Goal: Communication & Community: Participate in discussion

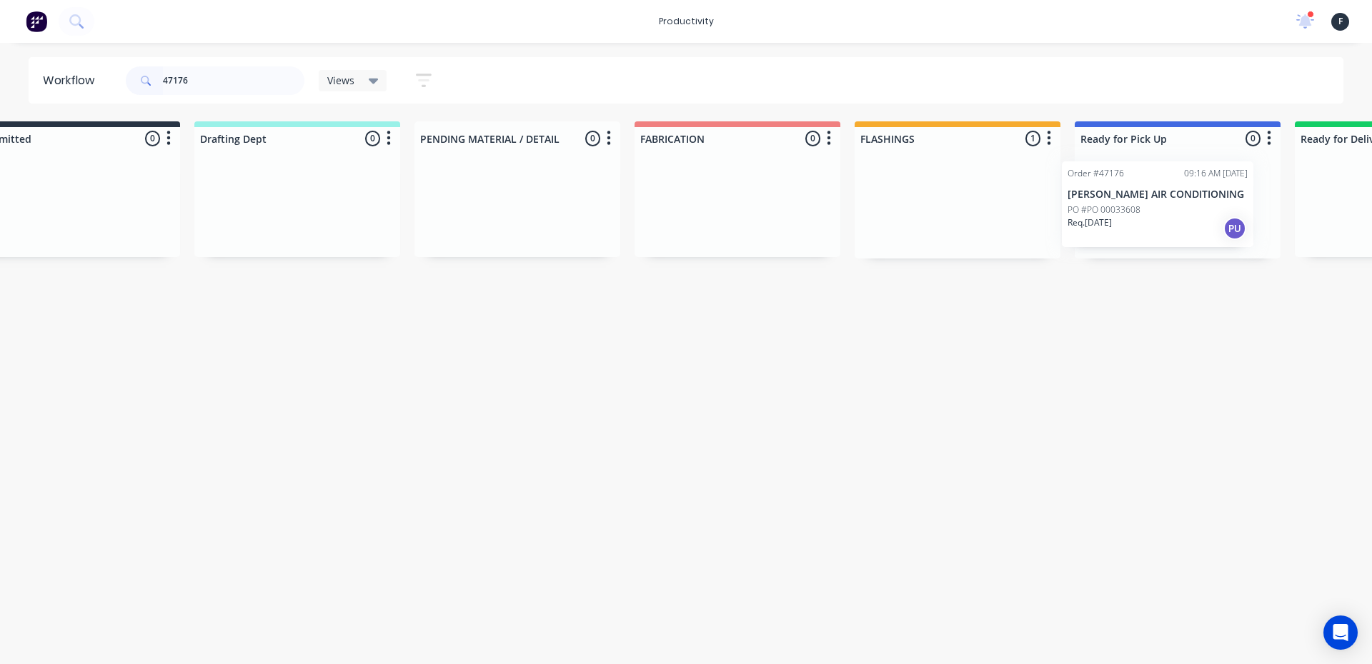
scroll to position [0, 76]
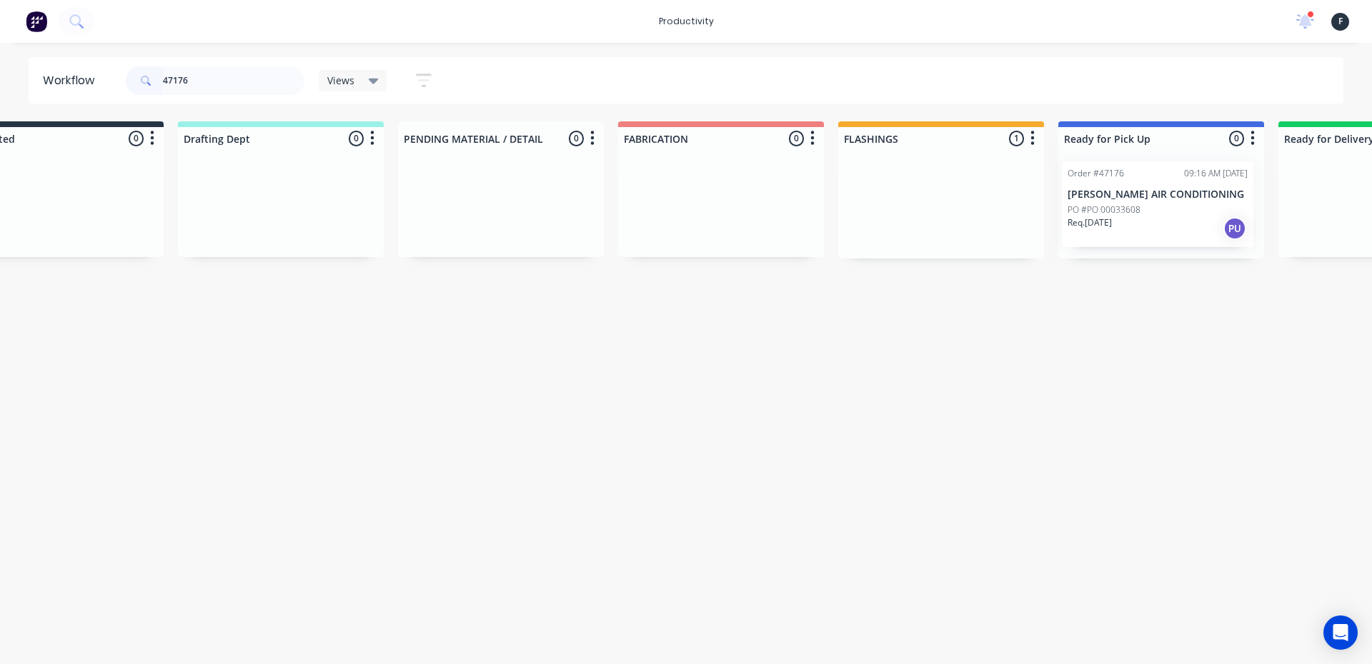
drag, startPoint x: 983, startPoint y: 196, endPoint x: 1135, endPoint y: 196, distance: 152.2
type input "47176"
click at [1135, 194] on p "[PERSON_NAME] AIR CONDITIONING" at bounding box center [1157, 195] width 180 height 12
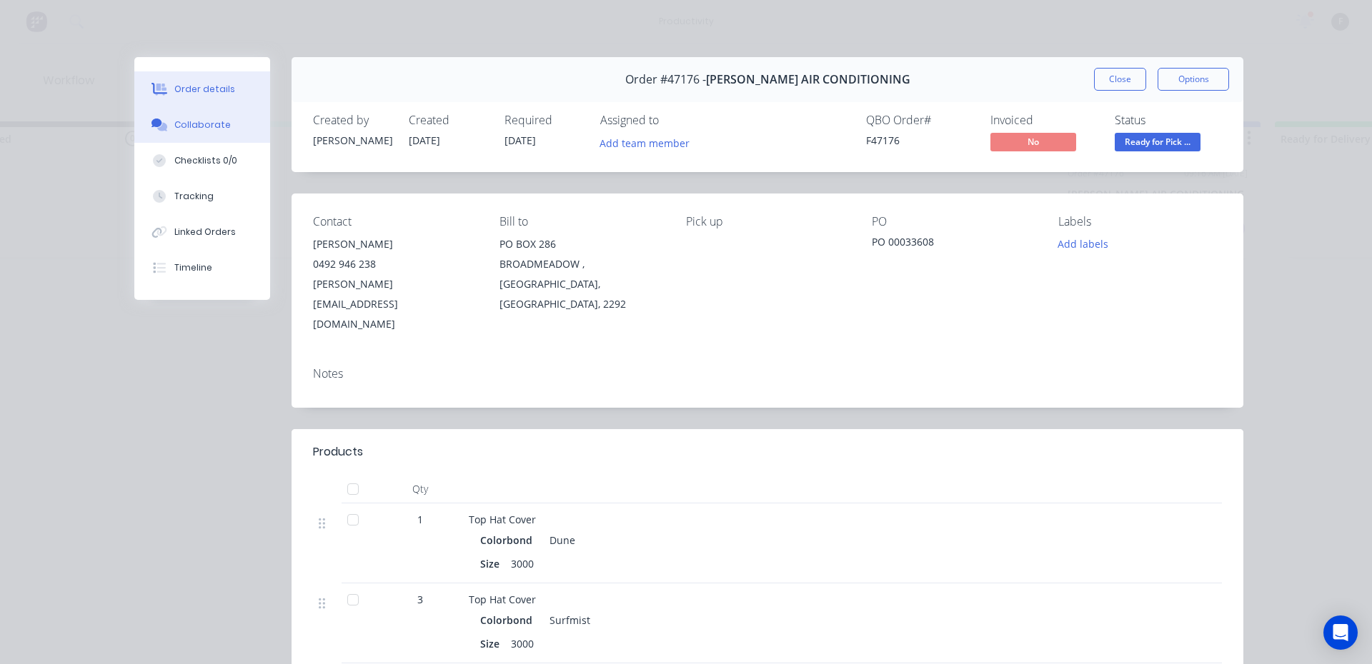
click at [236, 116] on button "Collaborate" at bounding box center [202, 125] width 136 height 36
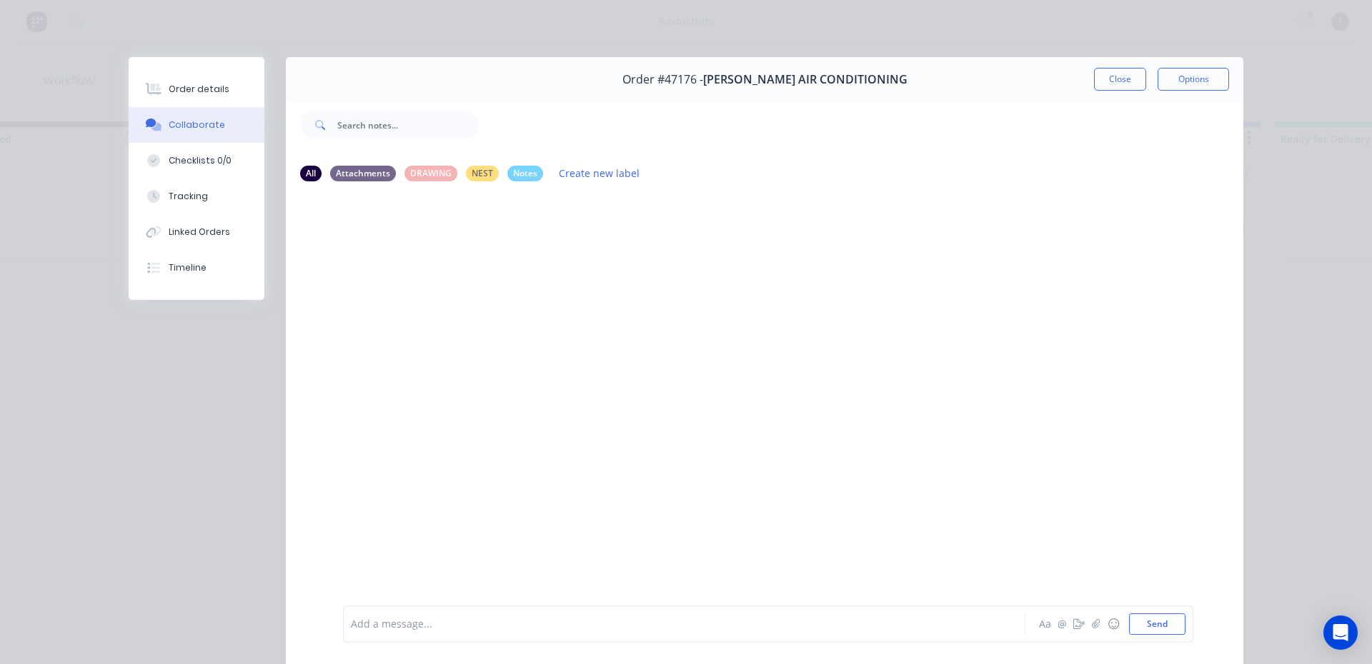
click at [407, 632] on div "Add a message..." at bounding box center [664, 624] width 626 height 21
click at [1117, 81] on button "Close" at bounding box center [1120, 79] width 52 height 23
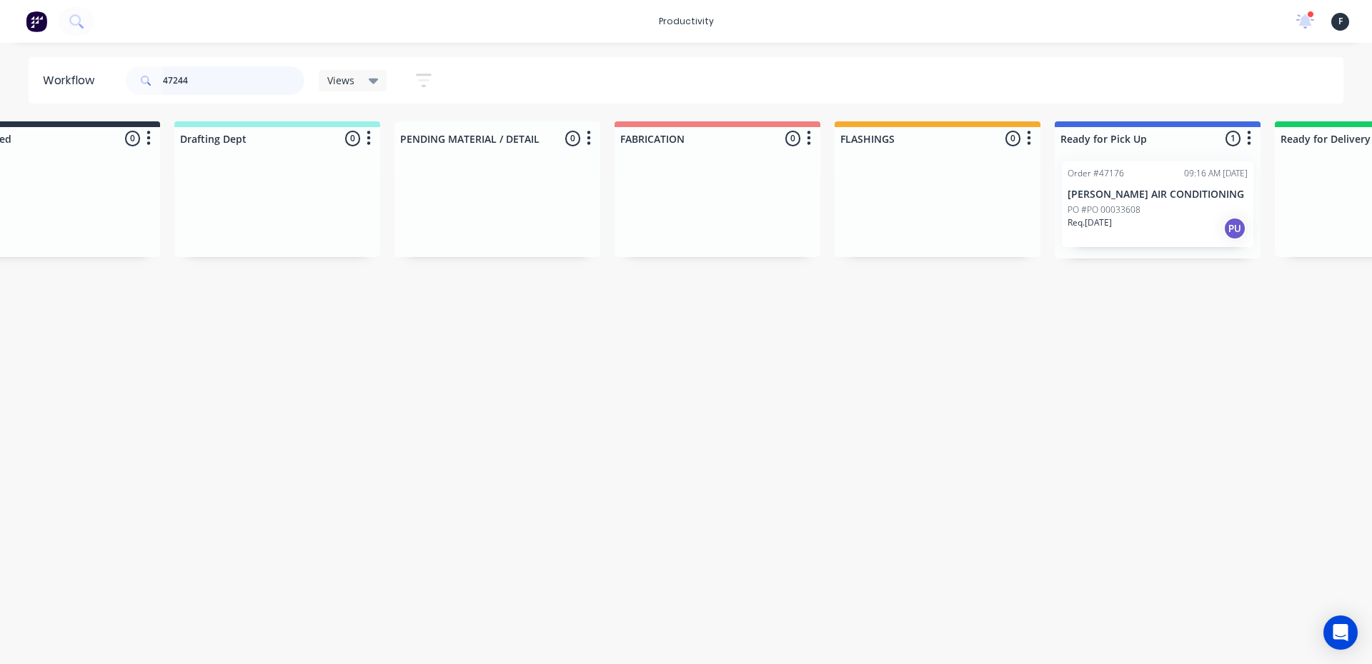
scroll to position [0, 0]
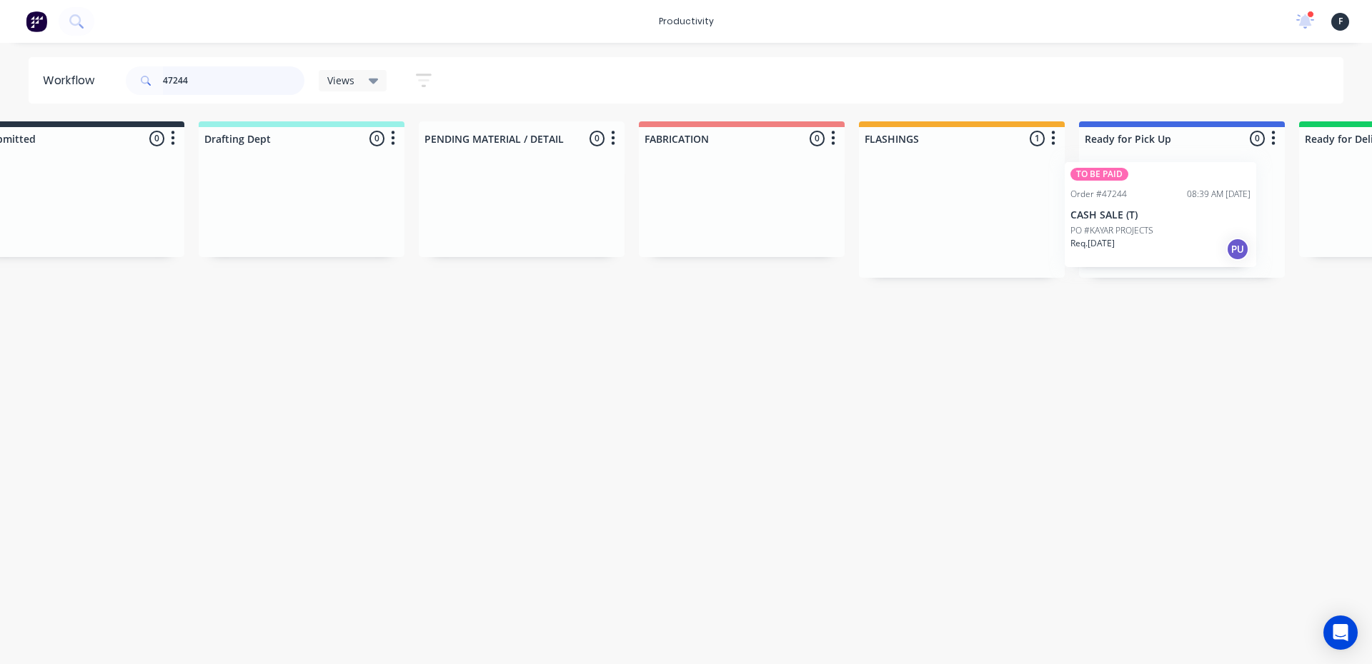
drag, startPoint x: 1014, startPoint y: 239, endPoint x: 1175, endPoint y: 239, distance: 161.5
click at [1175, 239] on div "Submitted 0 Sort By Created date Required date Order number Customer name Most …" at bounding box center [1128, 199] width 2383 height 156
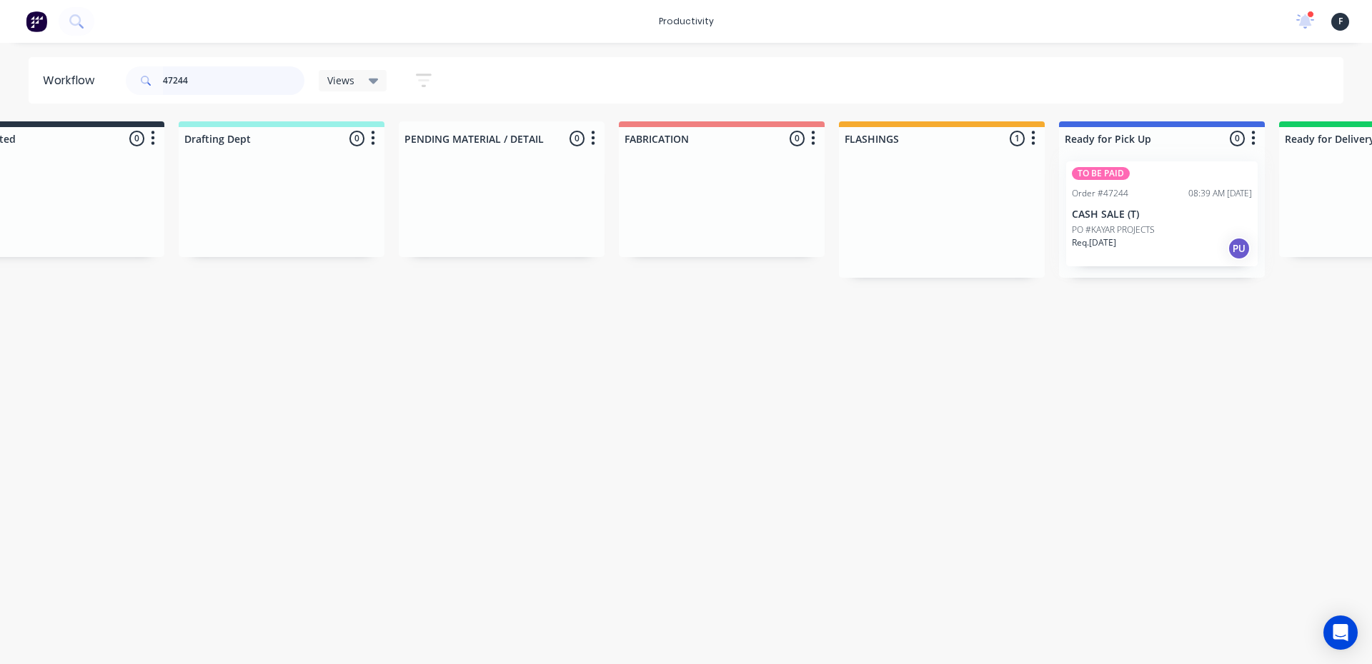
type input "47244"
click at [1175, 239] on div at bounding box center [1162, 214] width 206 height 128
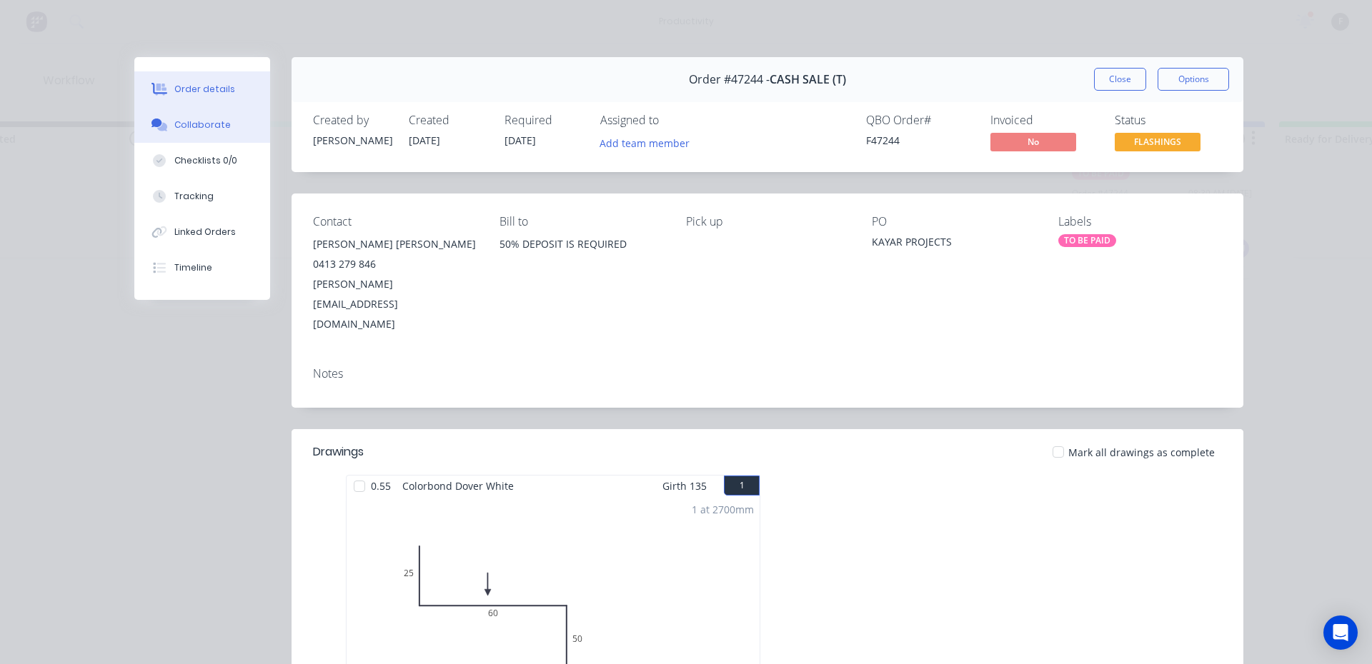
click at [155, 136] on button "Collaborate" at bounding box center [202, 125] width 136 height 36
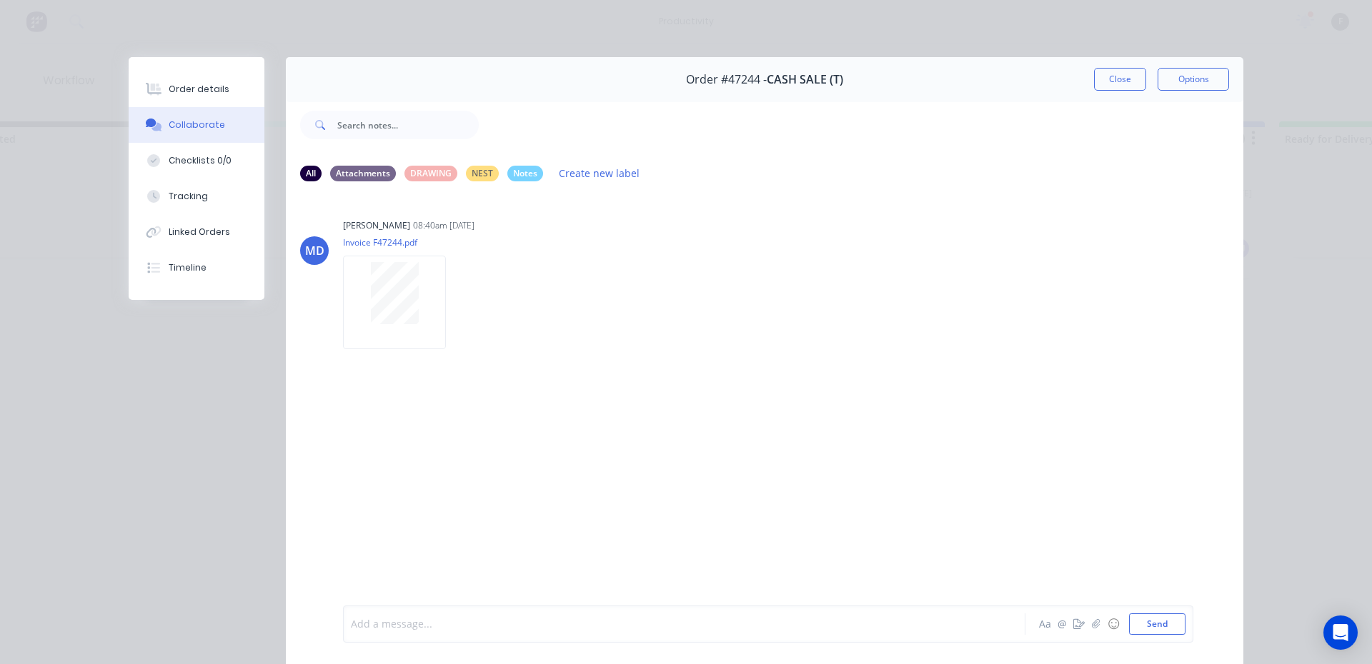
click at [409, 625] on div at bounding box center [664, 624] width 625 height 15
click at [1095, 81] on button "Close" at bounding box center [1120, 79] width 52 height 23
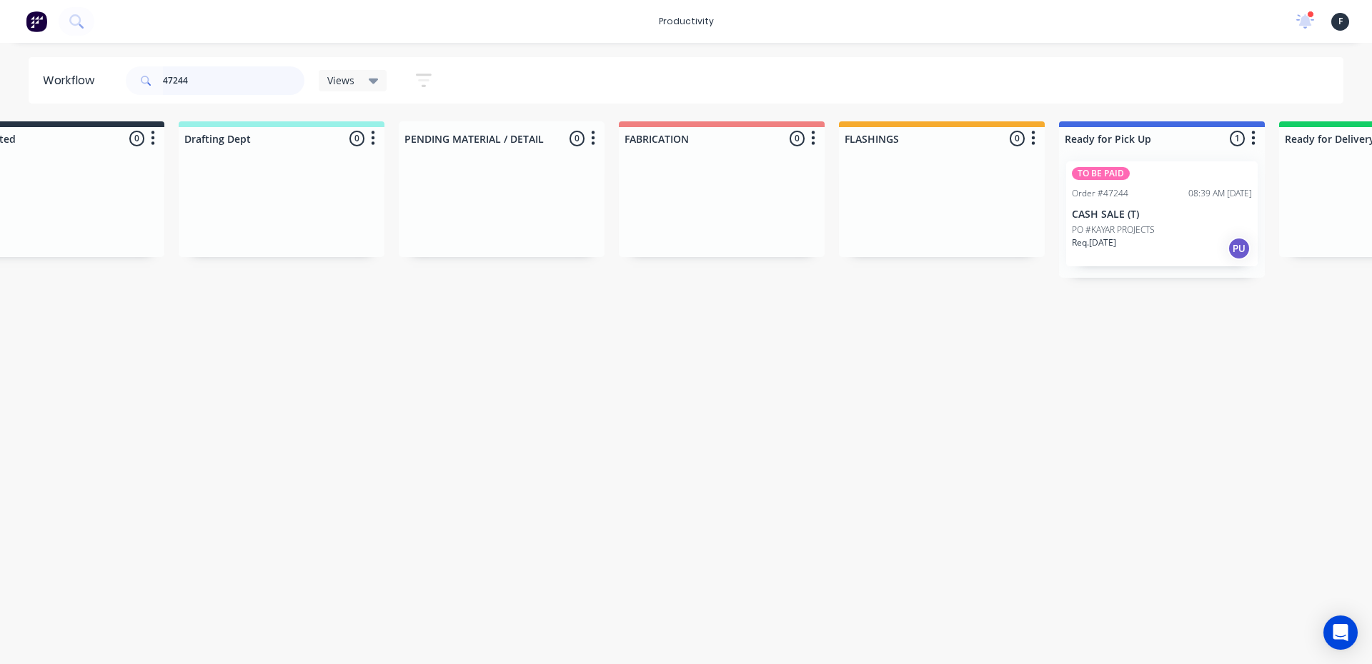
click at [235, 88] on input "47244" at bounding box center [233, 80] width 141 height 29
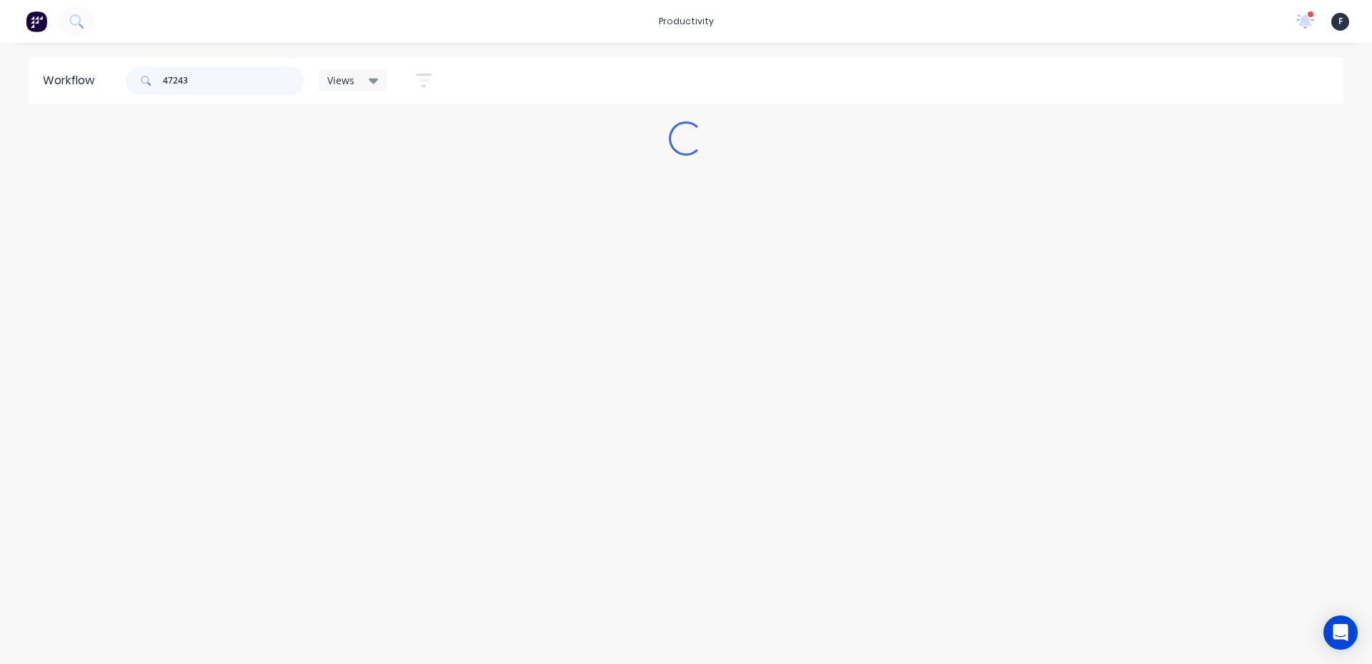
scroll to position [0, 0]
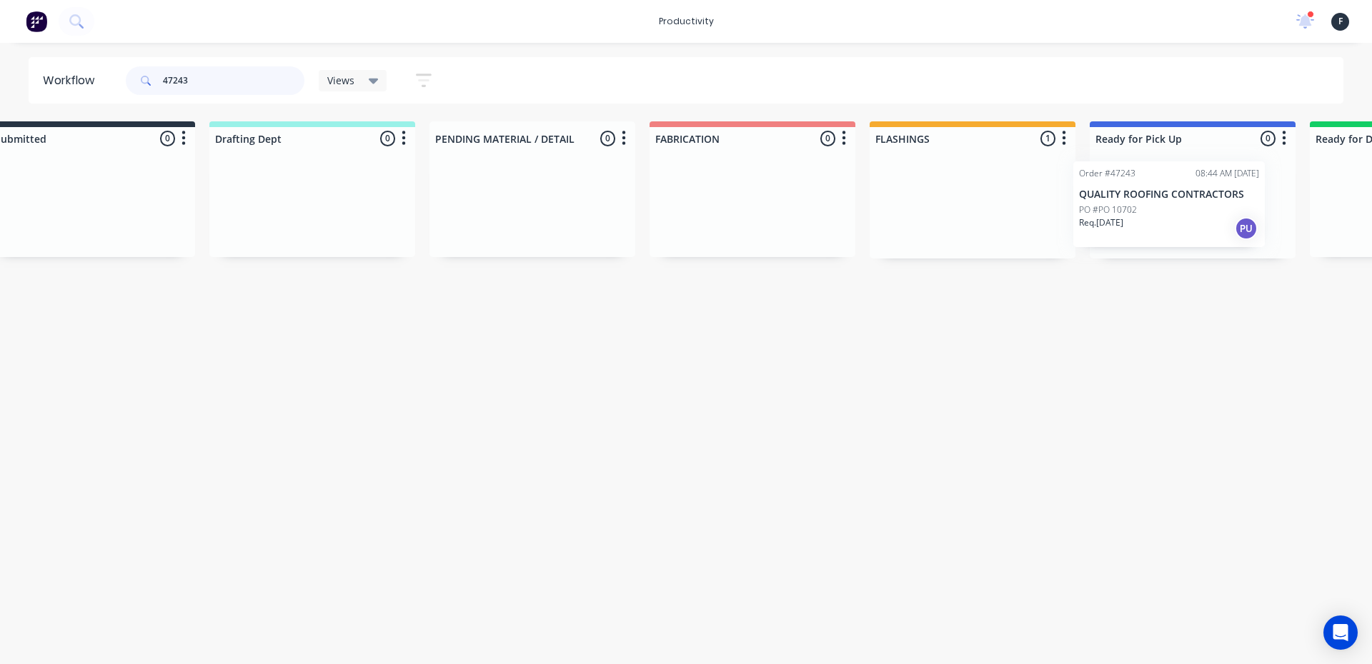
drag, startPoint x: 979, startPoint y: 225, endPoint x: 1151, endPoint y: 225, distance: 172.2
click at [1151, 225] on div "Submitted 0 Sort By Created date Required date Order number Customer name Most …" at bounding box center [1139, 189] width 2383 height 137
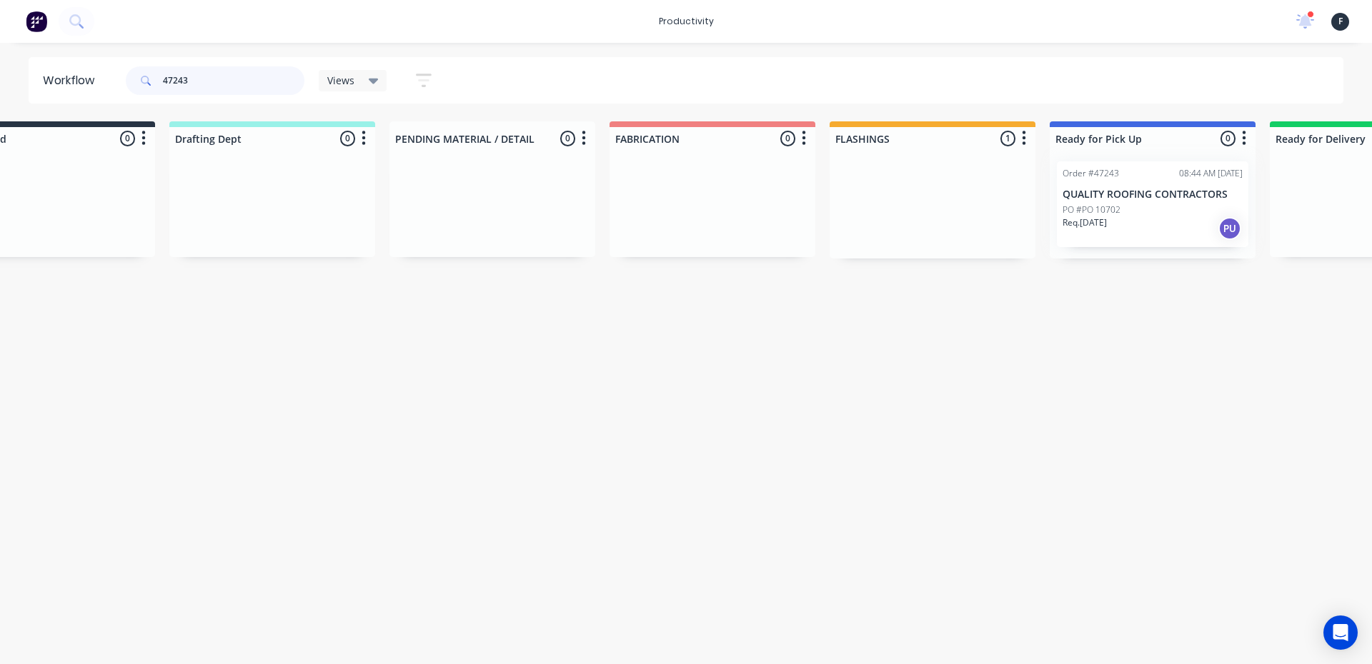
type input "47243"
click at [1153, 223] on div at bounding box center [1153, 204] width 206 height 109
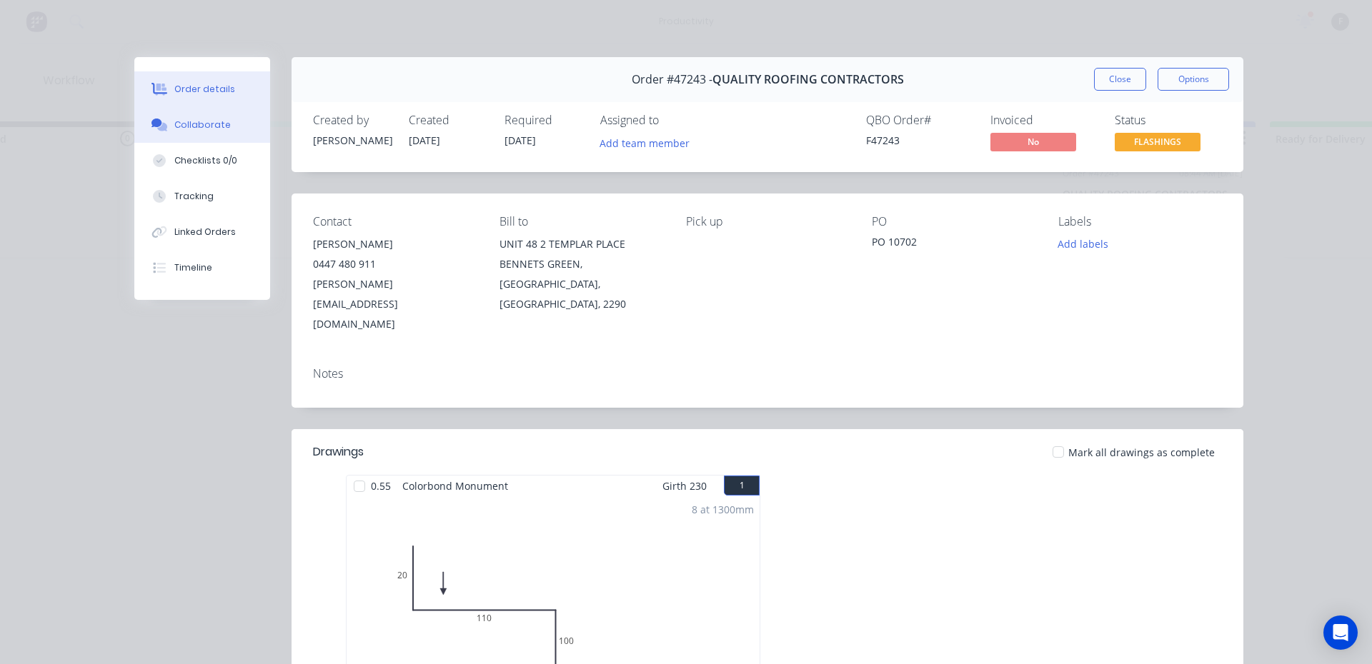
click at [156, 123] on icon at bounding box center [159, 125] width 16 height 13
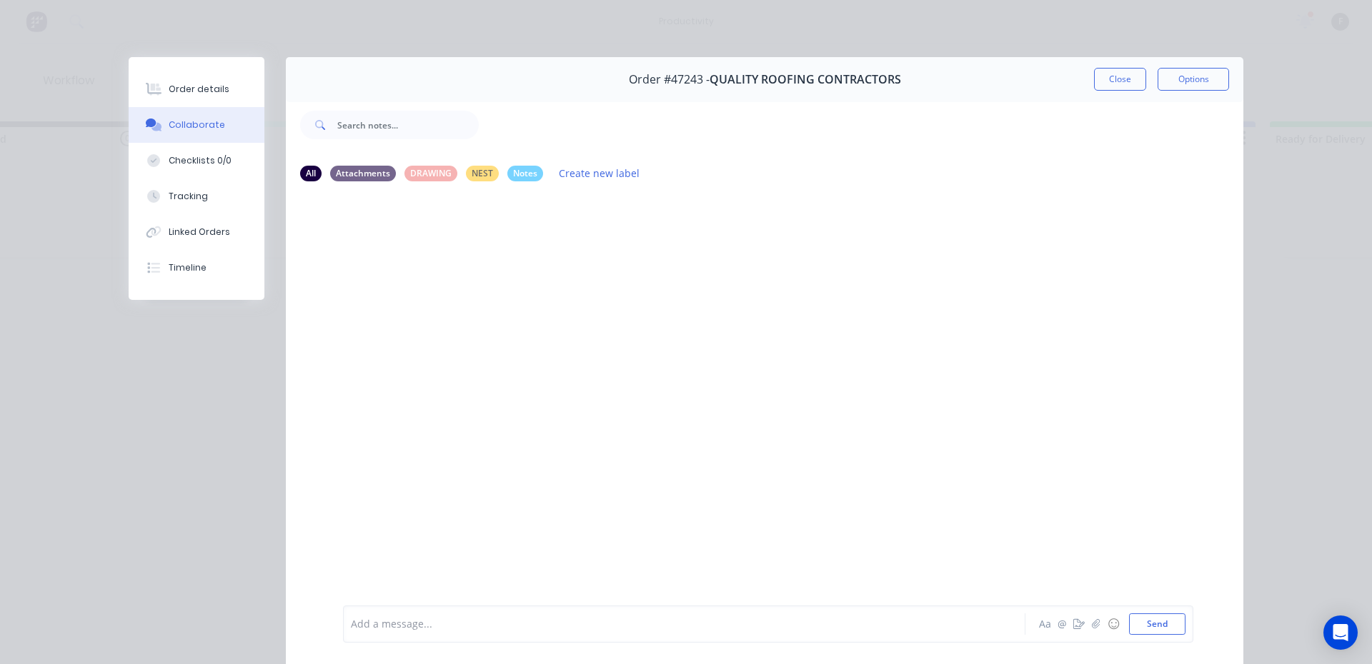
click at [473, 630] on div at bounding box center [664, 624] width 625 height 15
click at [1094, 86] on button "Close" at bounding box center [1120, 79] width 52 height 23
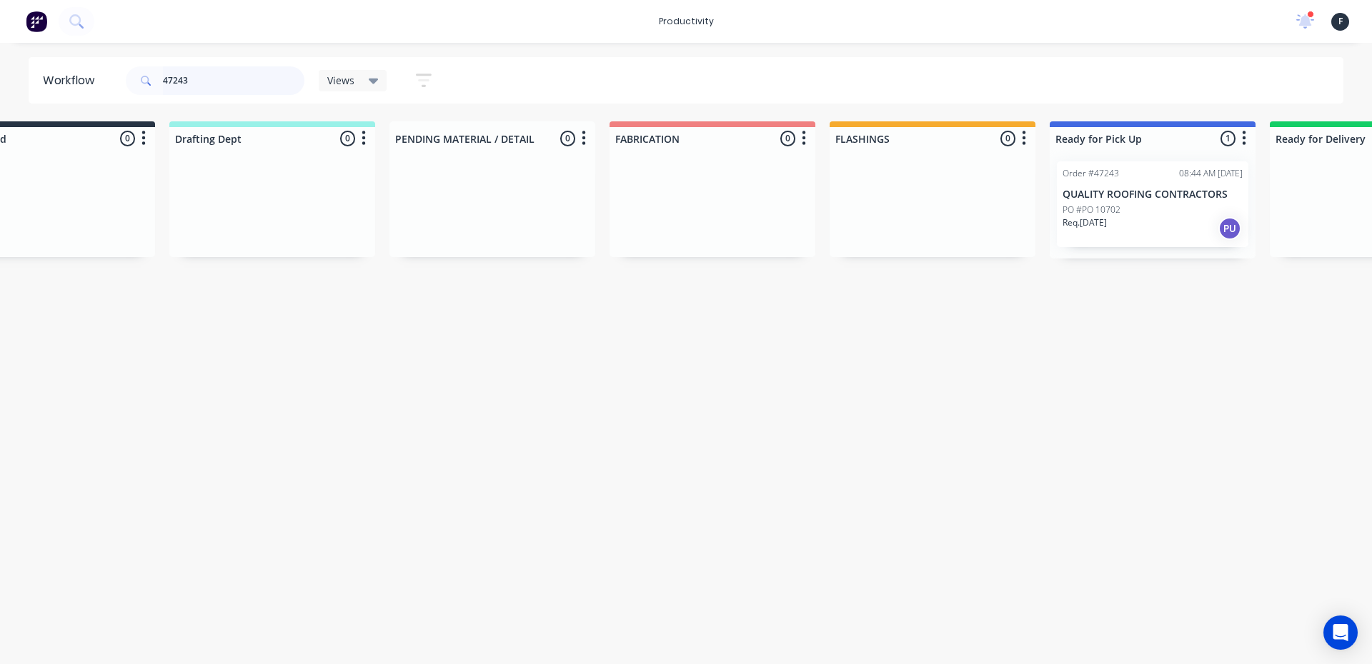
click at [219, 83] on input "47243" at bounding box center [233, 80] width 141 height 29
type input "47211"
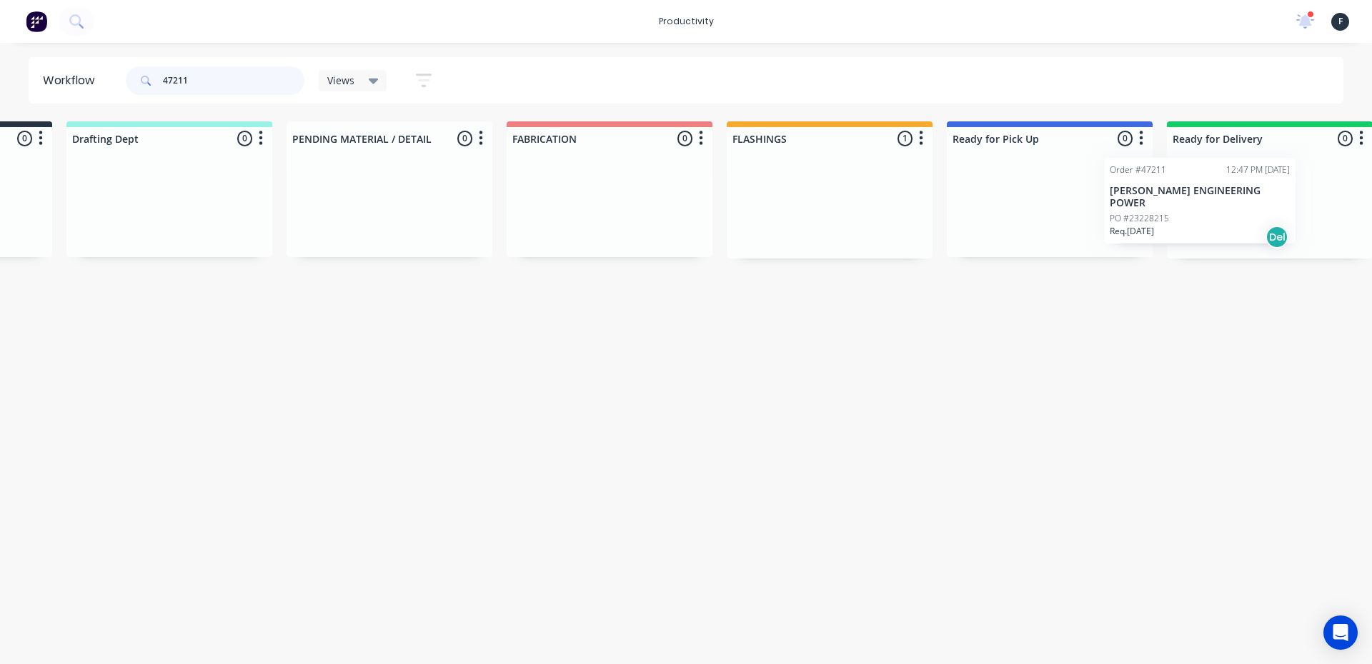
drag, startPoint x: 984, startPoint y: 204, endPoint x: 1197, endPoint y: 200, distance: 213.7
click at [1197, 200] on div "Submitted 0 Sort By Created date Required date Order number Customer name Most …" at bounding box center [996, 189] width 2383 height 137
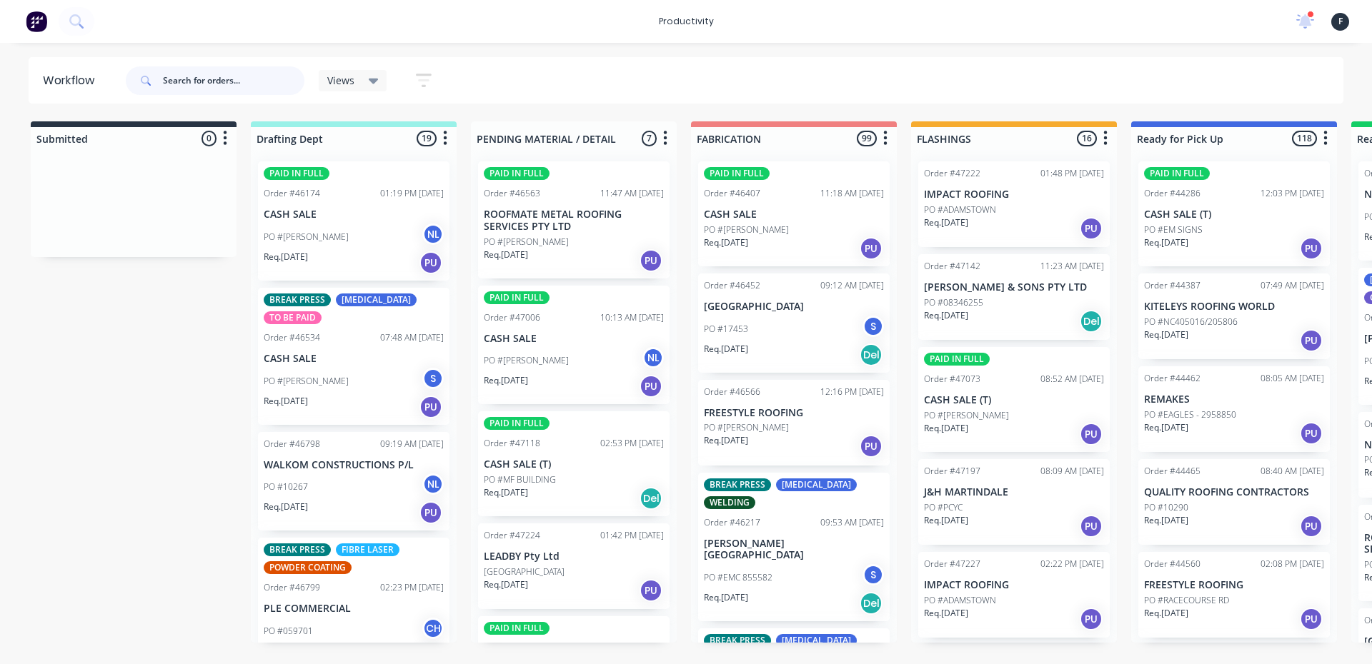
click at [214, 68] on input "text" at bounding box center [233, 80] width 141 height 29
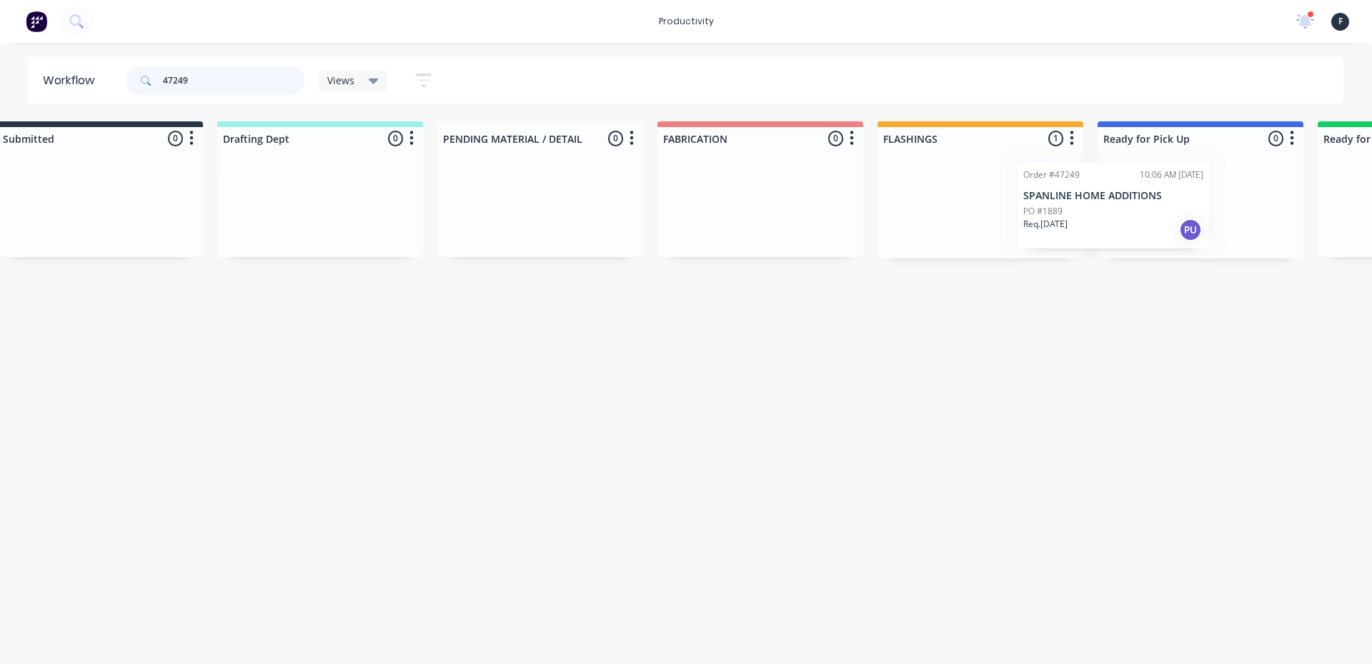
scroll to position [0, 51]
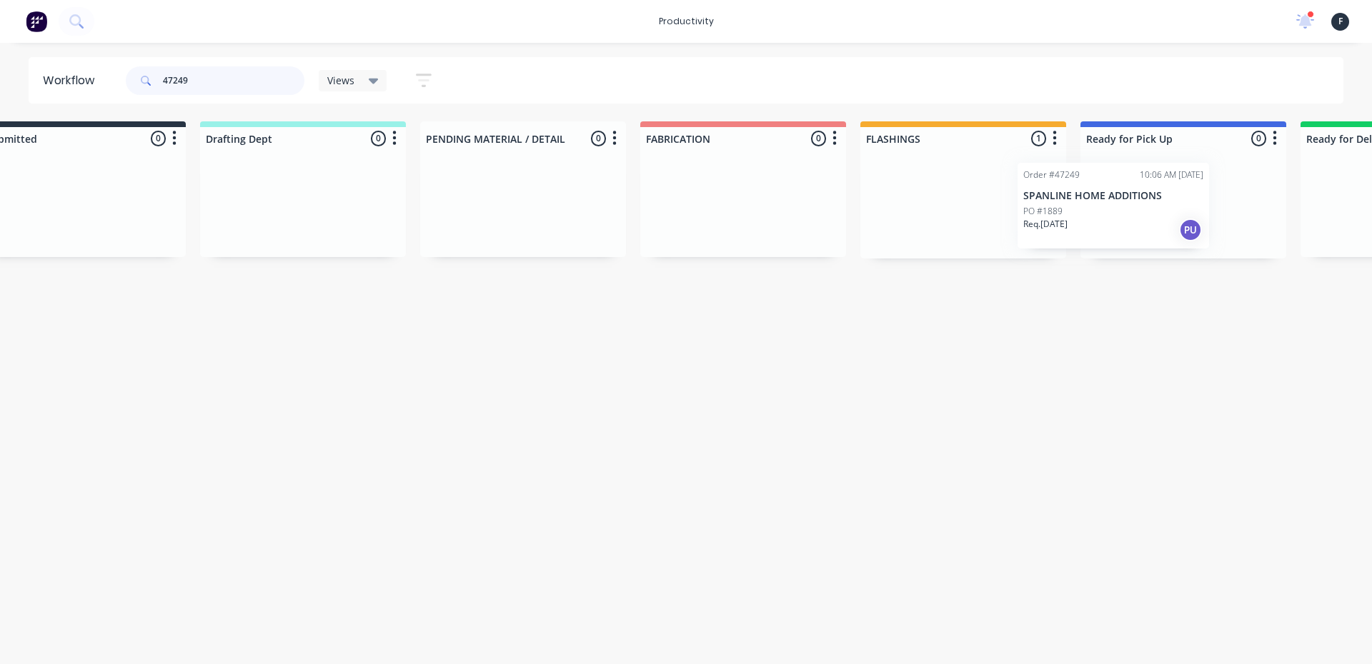
drag, startPoint x: 977, startPoint y: 226, endPoint x: 1087, endPoint y: 228, distance: 110.0
click at [1087, 228] on div "Submitted 0 Sort By Created date Required date Order number Customer name Most …" at bounding box center [1130, 189] width 2383 height 137
type input "47249"
click at [1178, 214] on div at bounding box center [1183, 204] width 206 height 109
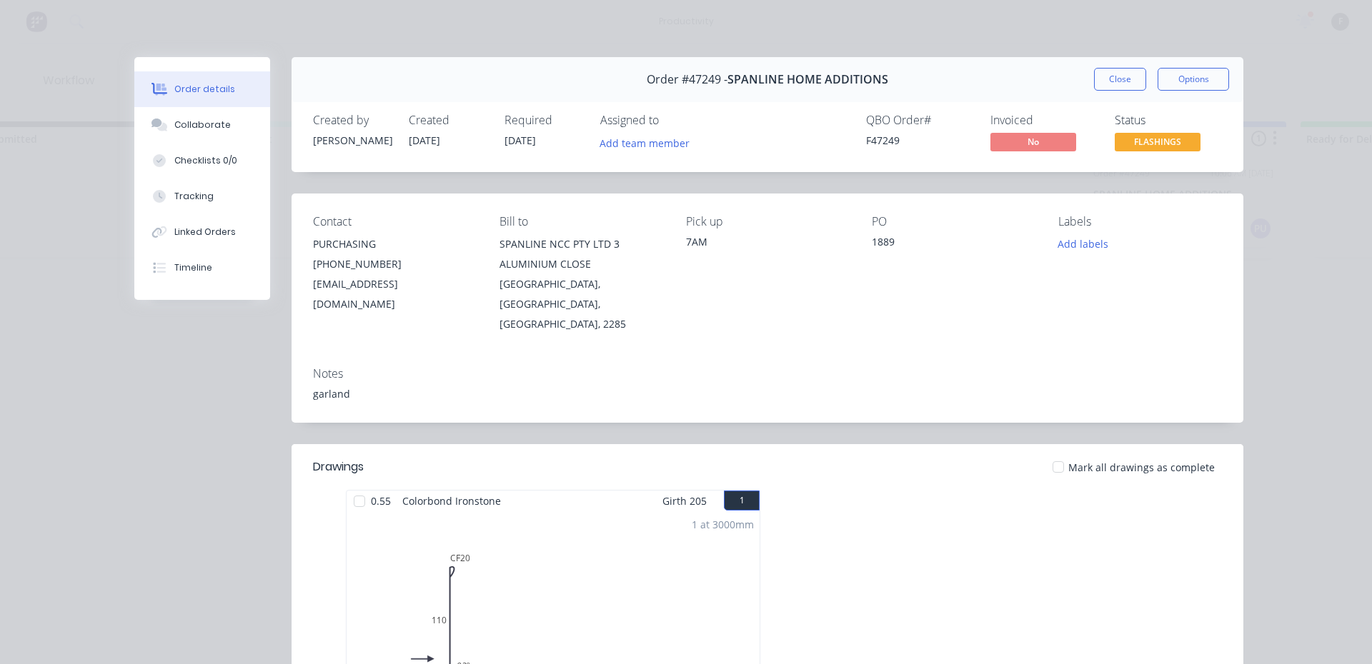
click at [157, 129] on icon at bounding box center [162, 127] width 10 height 9
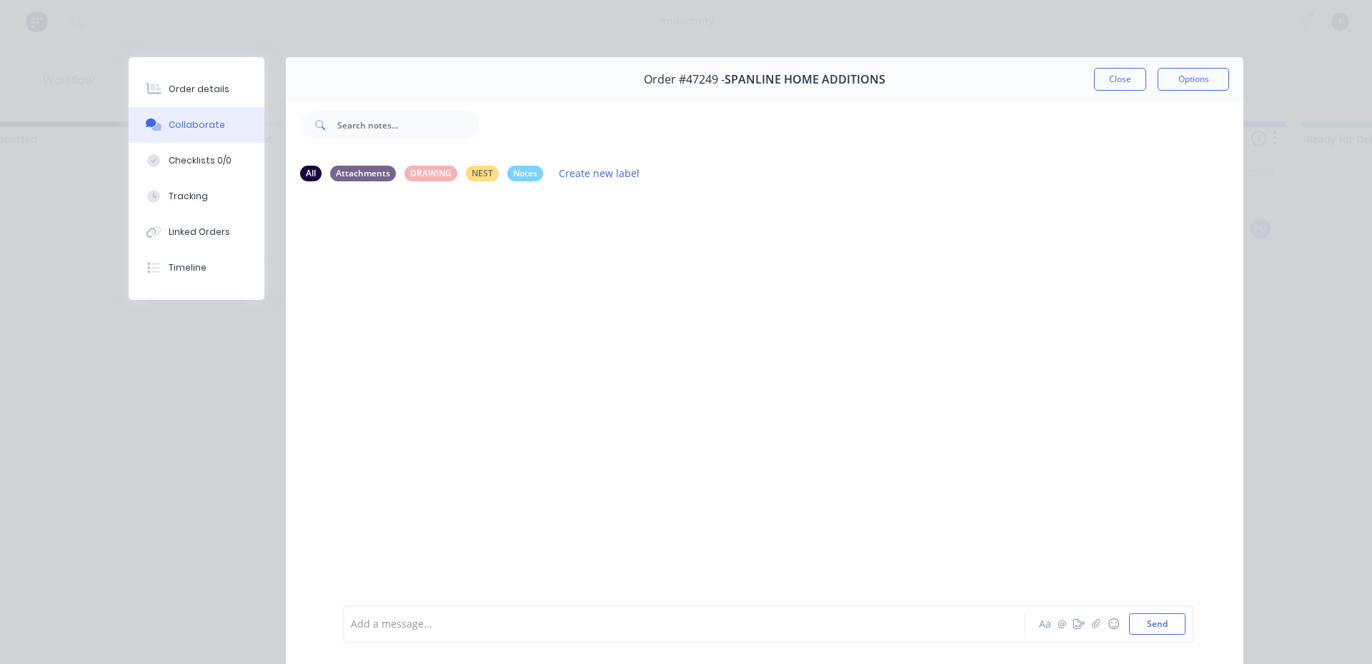
click at [401, 625] on div at bounding box center [664, 624] width 625 height 15
click at [1122, 82] on button "Close" at bounding box center [1120, 79] width 52 height 23
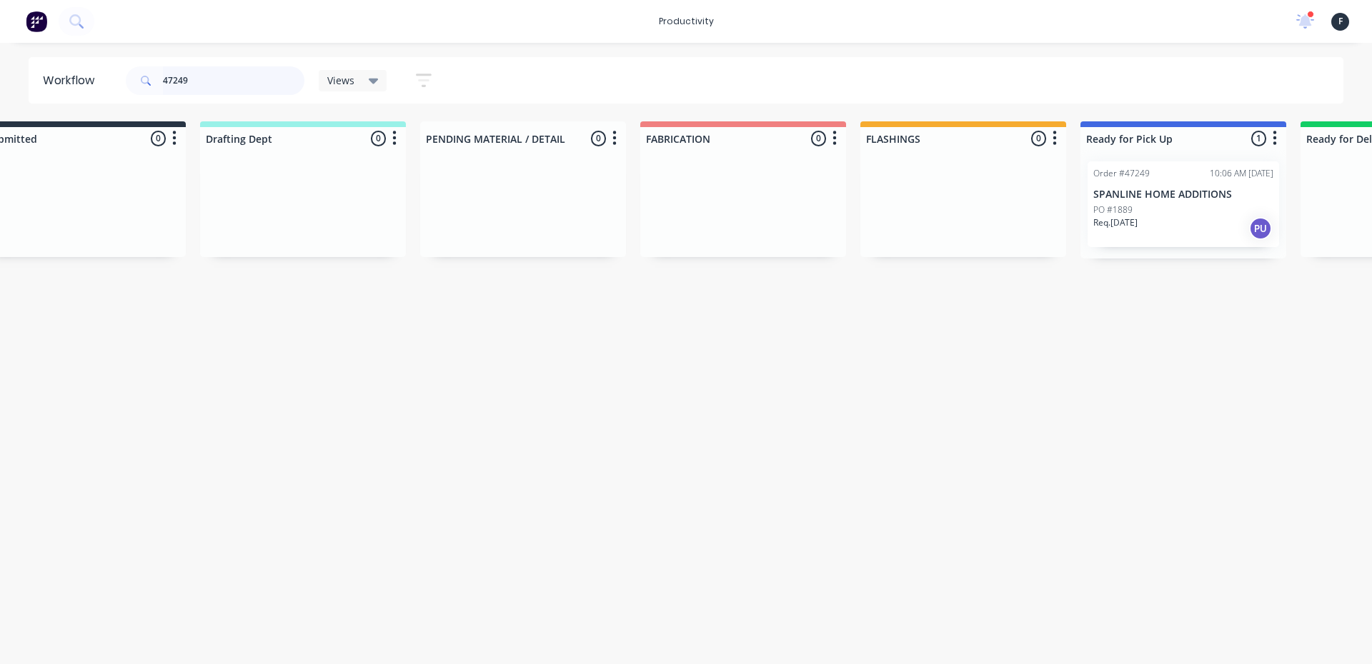
click at [216, 84] on input "47249" at bounding box center [233, 80] width 141 height 29
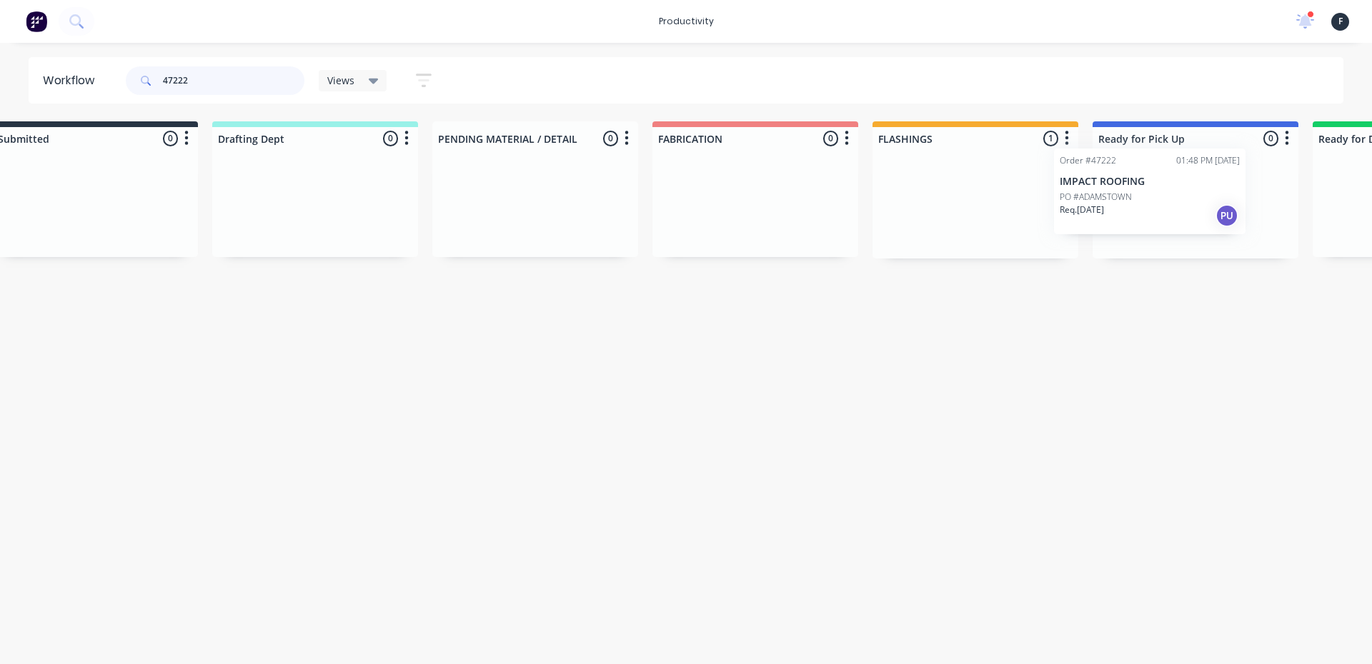
scroll to position [0, 69]
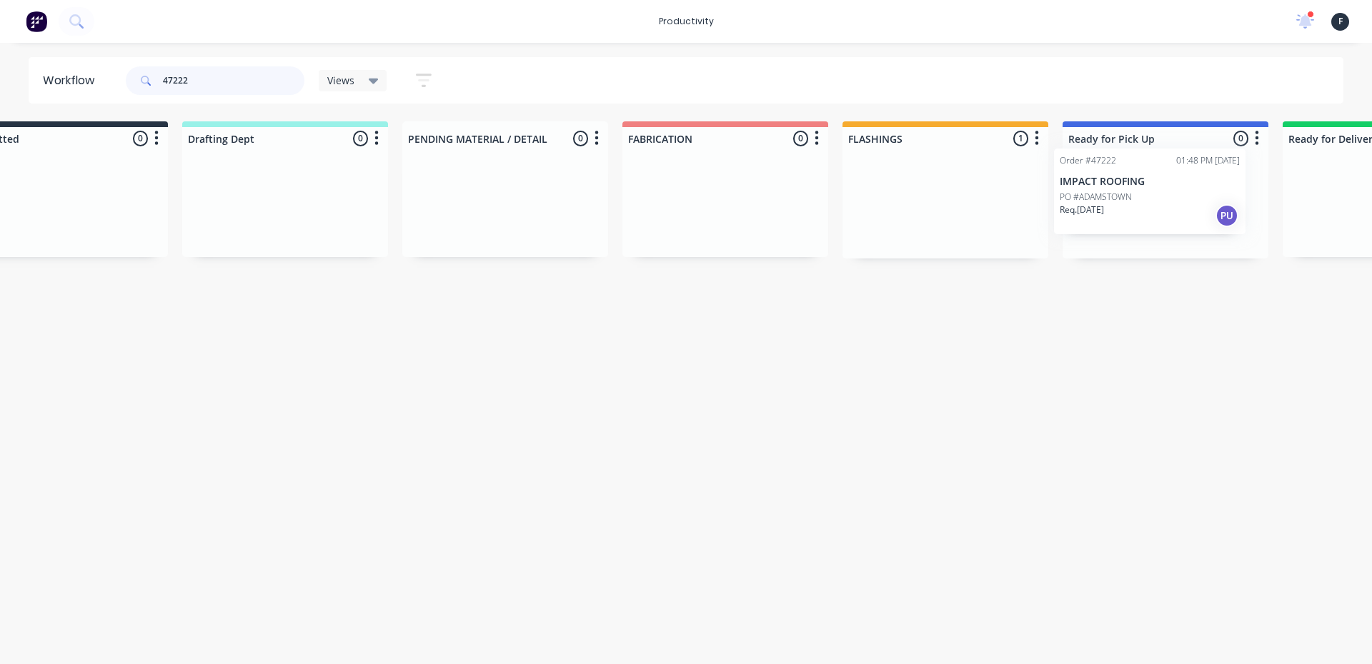
drag, startPoint x: 990, startPoint y: 222, endPoint x: 1134, endPoint y: 209, distance: 144.2
click at [1134, 209] on div "Submitted 0 Sort By Created date Required date Order number Customer name Most …" at bounding box center [1112, 189] width 2383 height 137
type input "47222"
click at [1136, 208] on div "Order #47222 01:48 PM 25/08/25 IMPACT ROOFING PO #ADAMSTOWN Req. 25/08/25 PU" at bounding box center [1165, 204] width 206 height 109
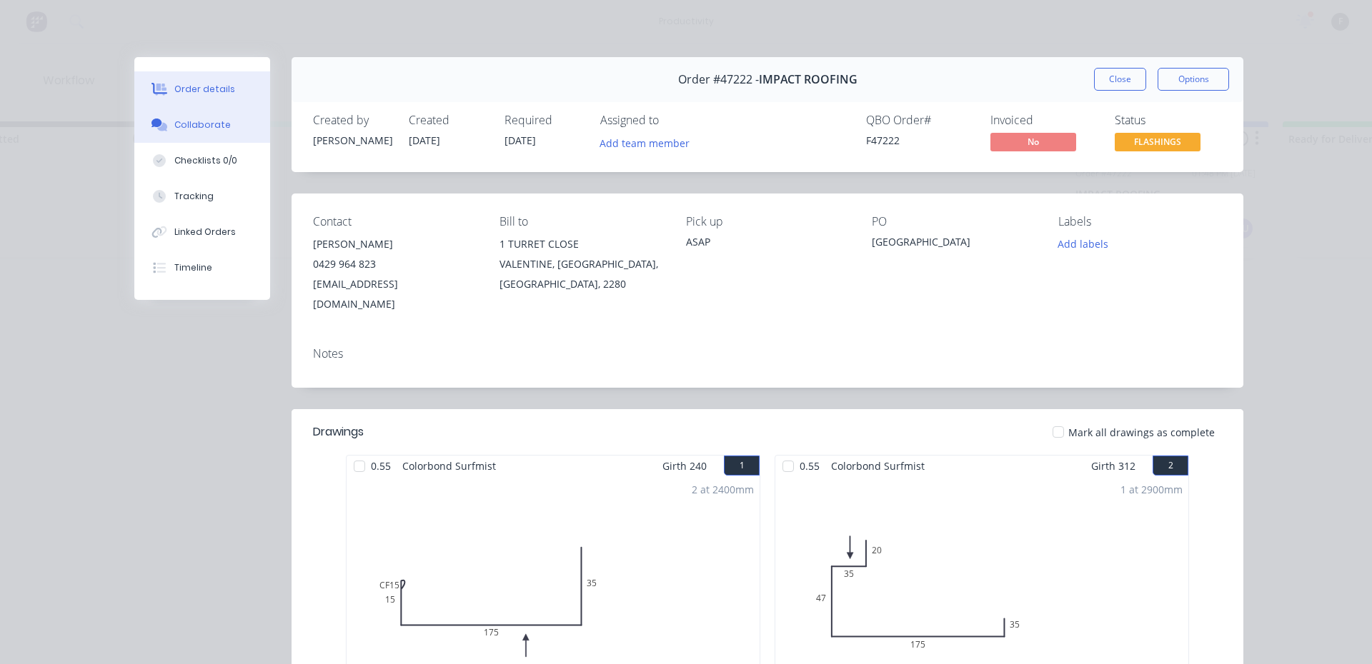
click at [212, 125] on div "Collaborate" at bounding box center [202, 125] width 56 height 13
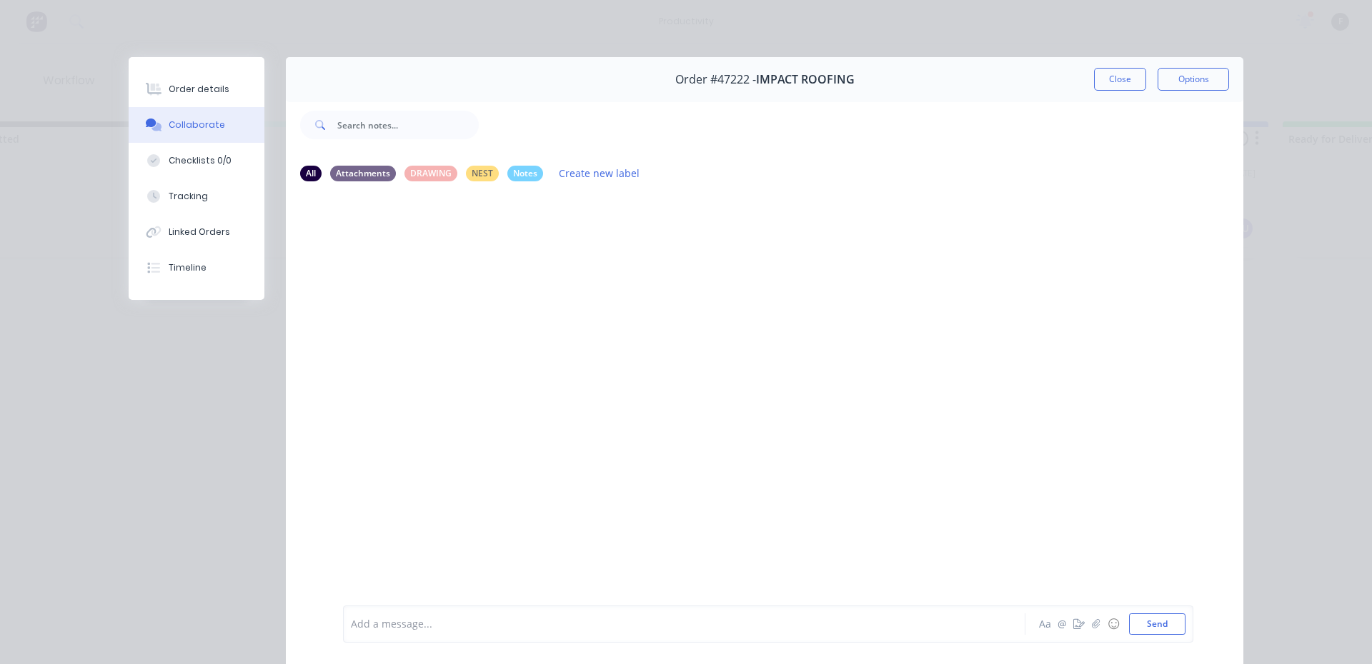
click at [502, 613] on div "Add a message... Aa @ ☺ Send" at bounding box center [768, 624] width 850 height 37
click at [502, 614] on div "Add a message..." at bounding box center [664, 624] width 626 height 21
click at [1095, 80] on button "Close" at bounding box center [1120, 79] width 52 height 23
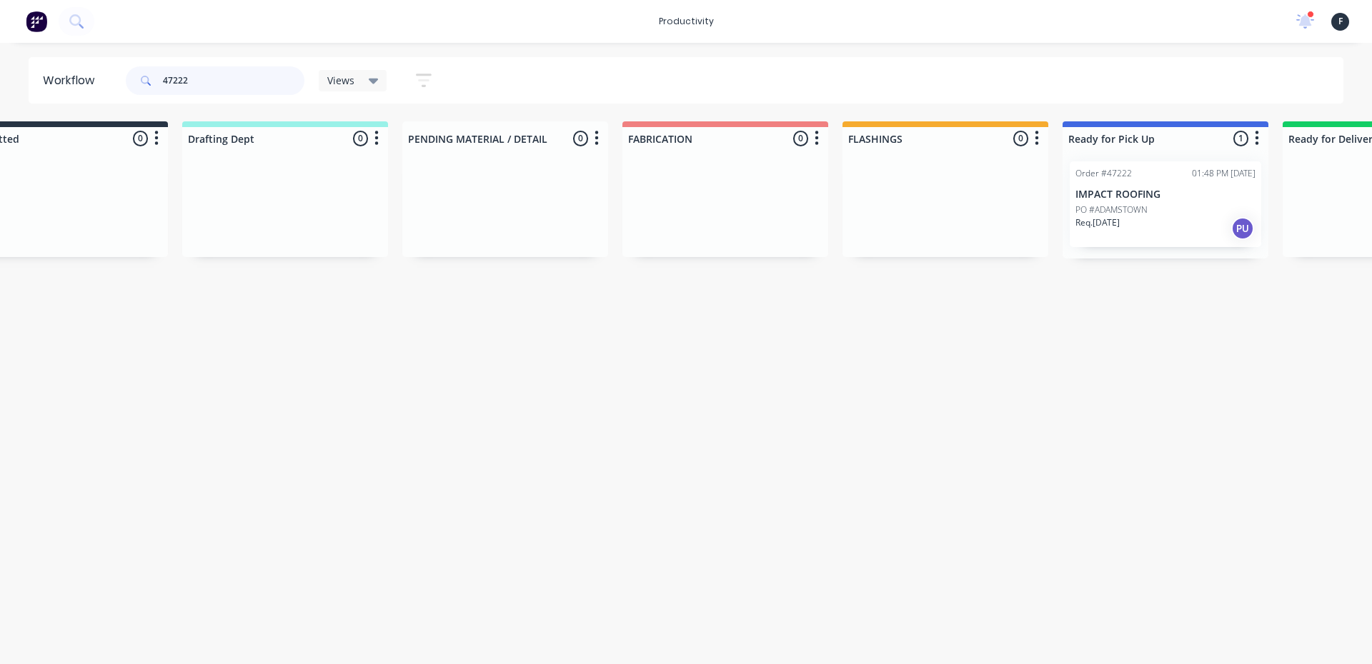
click at [244, 76] on input "47222" at bounding box center [233, 80] width 141 height 29
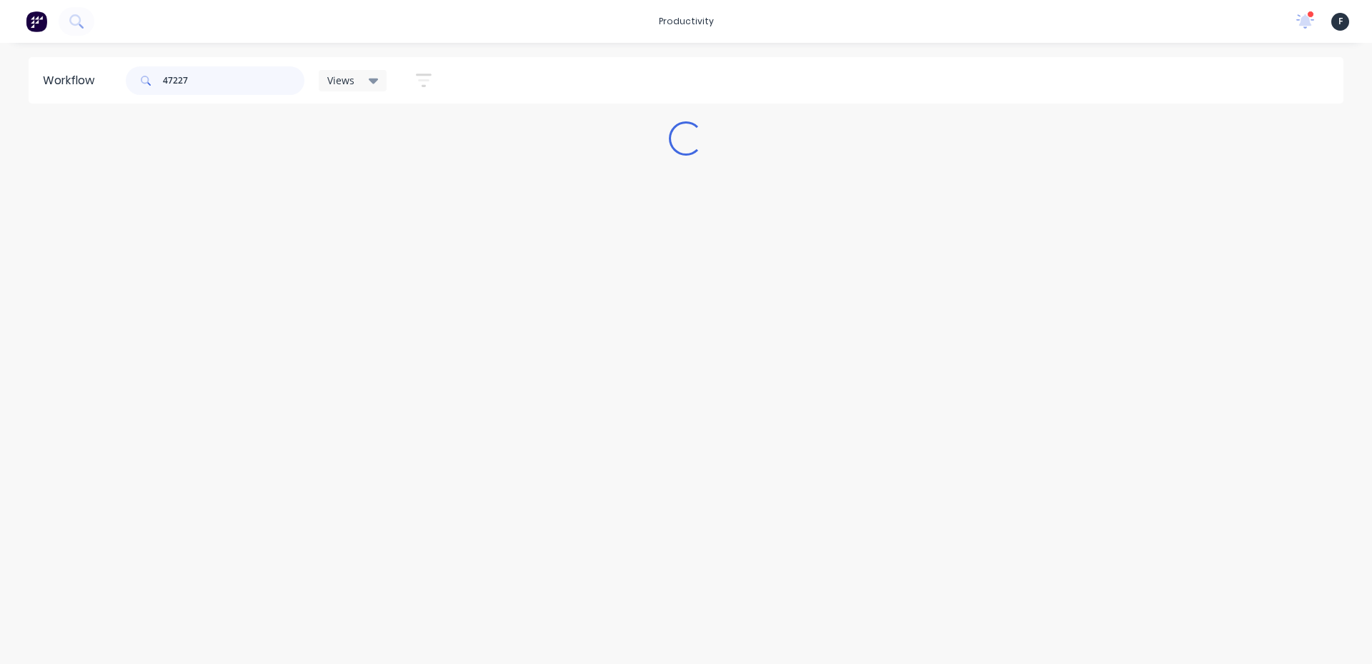
scroll to position [0, 0]
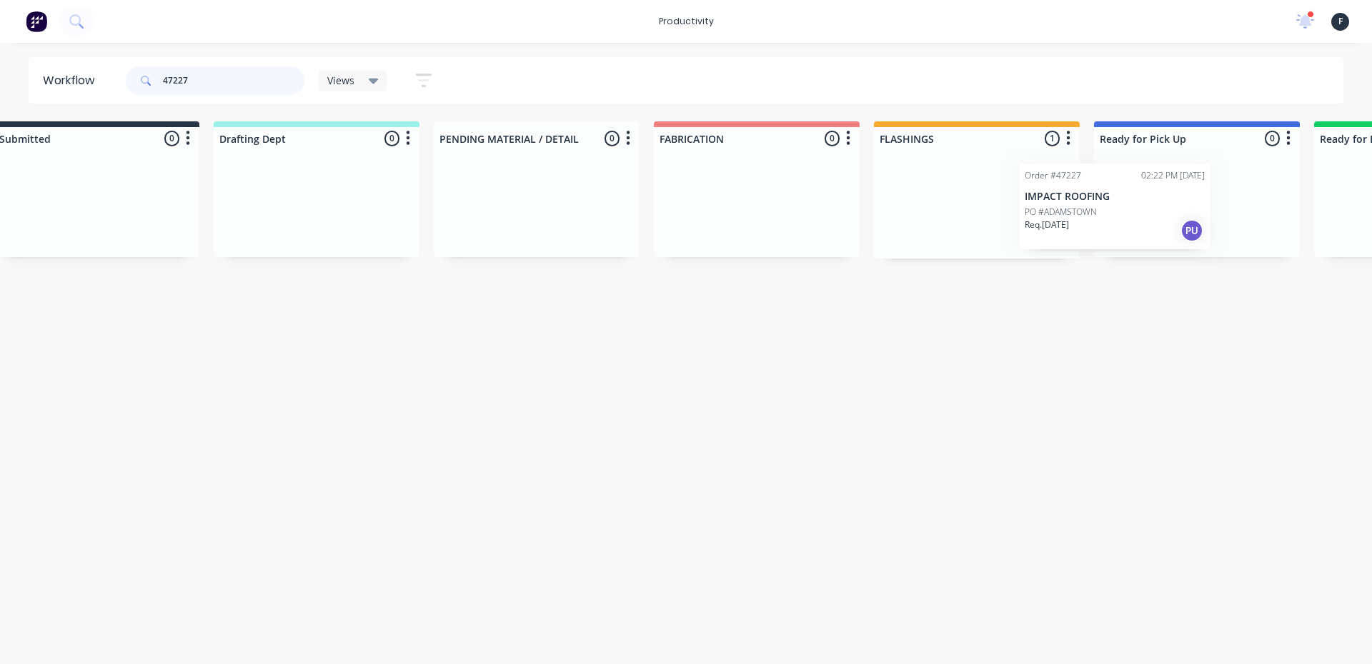
drag, startPoint x: 939, startPoint y: 214, endPoint x: 1070, endPoint y: 216, distance: 130.0
click at [1070, 216] on div "Submitted 0 Sort By Created date Required date Order number Customer name Most …" at bounding box center [1143, 189] width 2383 height 137
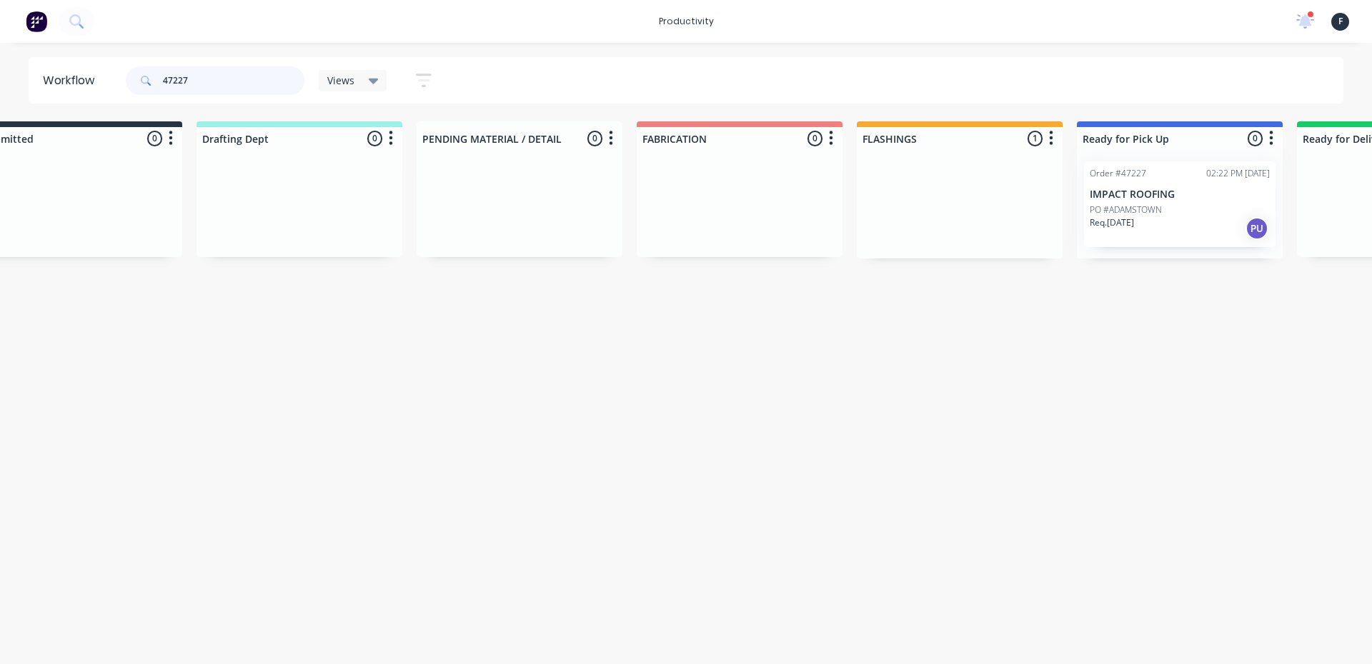
type input "47227"
click at [1107, 211] on div at bounding box center [1180, 204] width 206 height 109
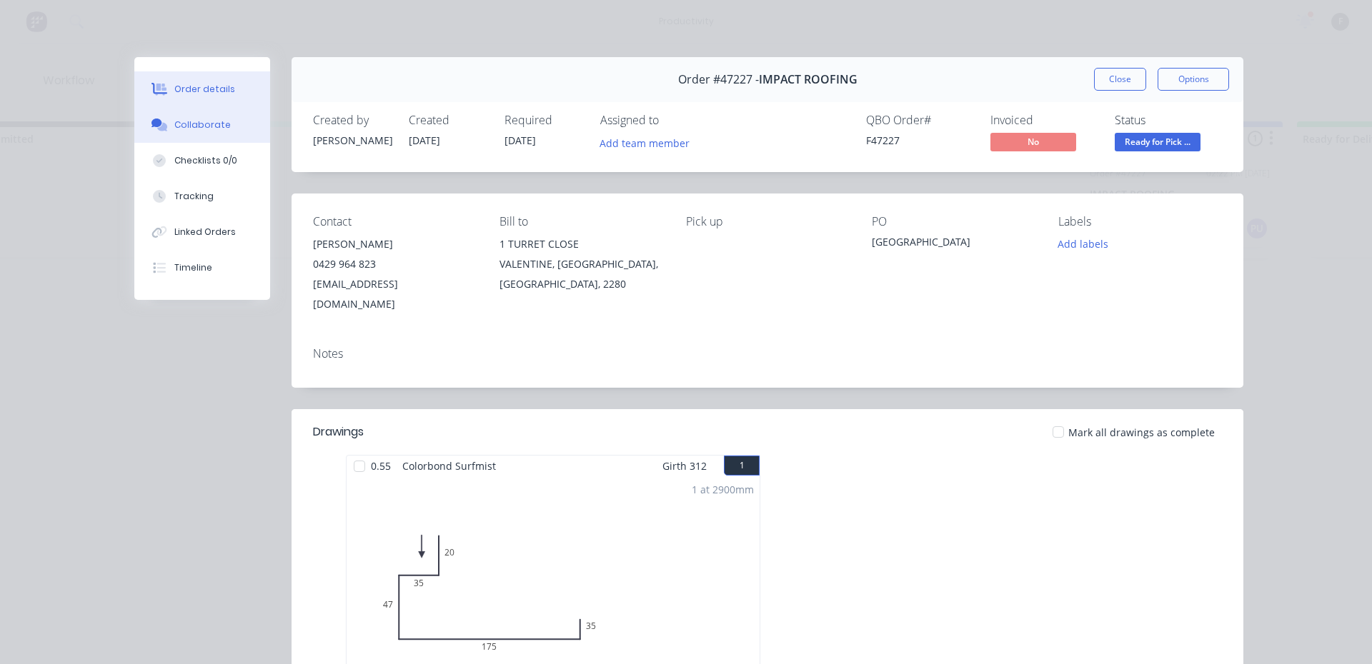
click at [189, 115] on button "Collaborate" at bounding box center [202, 125] width 136 height 36
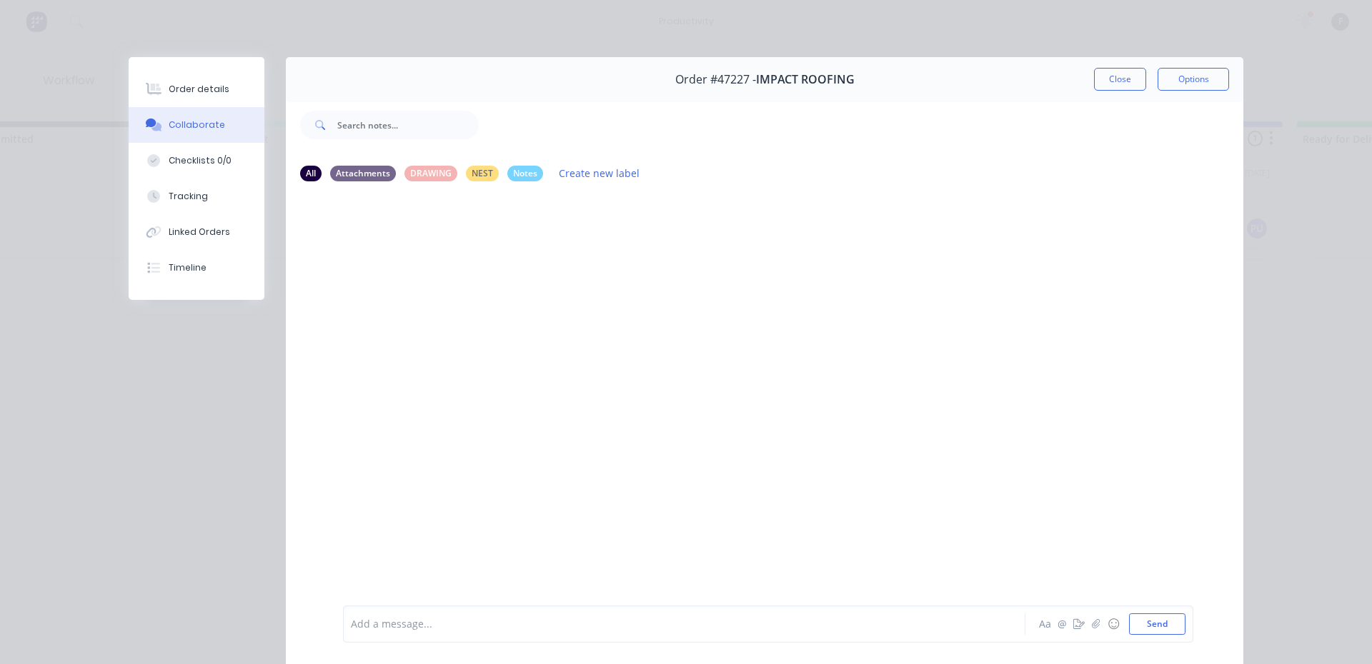
click at [412, 622] on div at bounding box center [664, 624] width 625 height 15
click at [1101, 74] on button "Close" at bounding box center [1120, 79] width 52 height 23
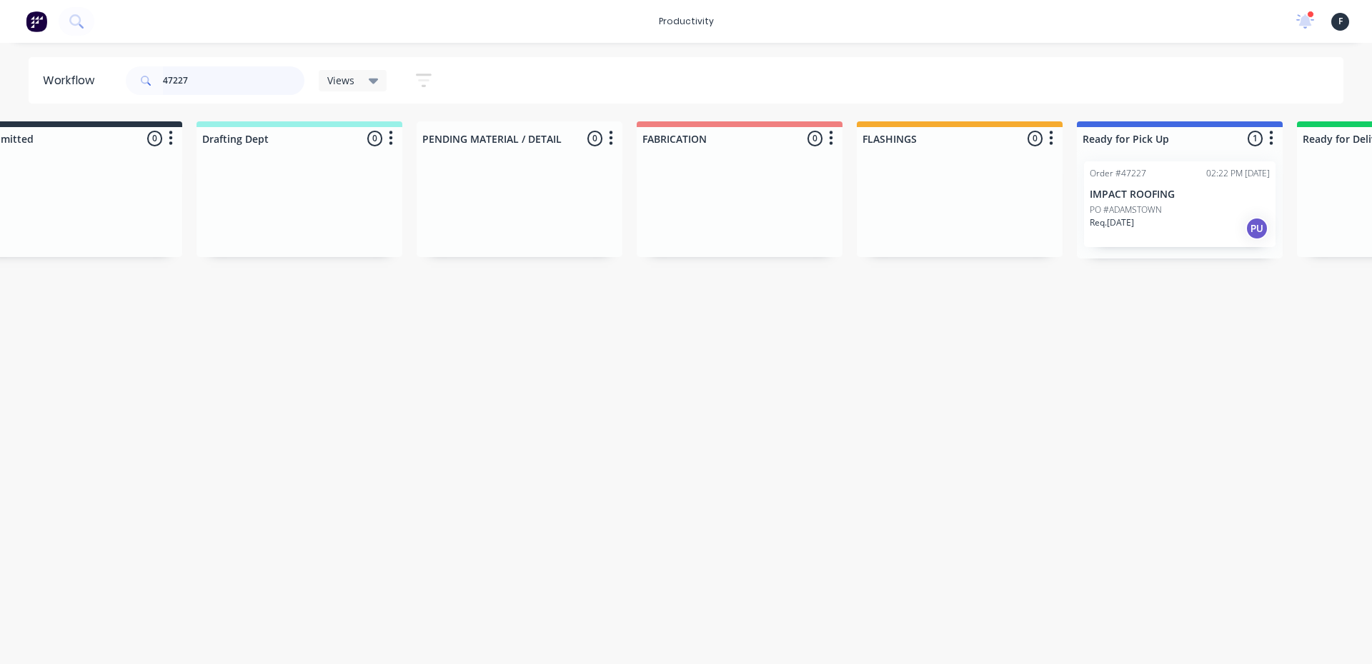
click at [243, 85] on input "47227" at bounding box center [233, 80] width 141 height 29
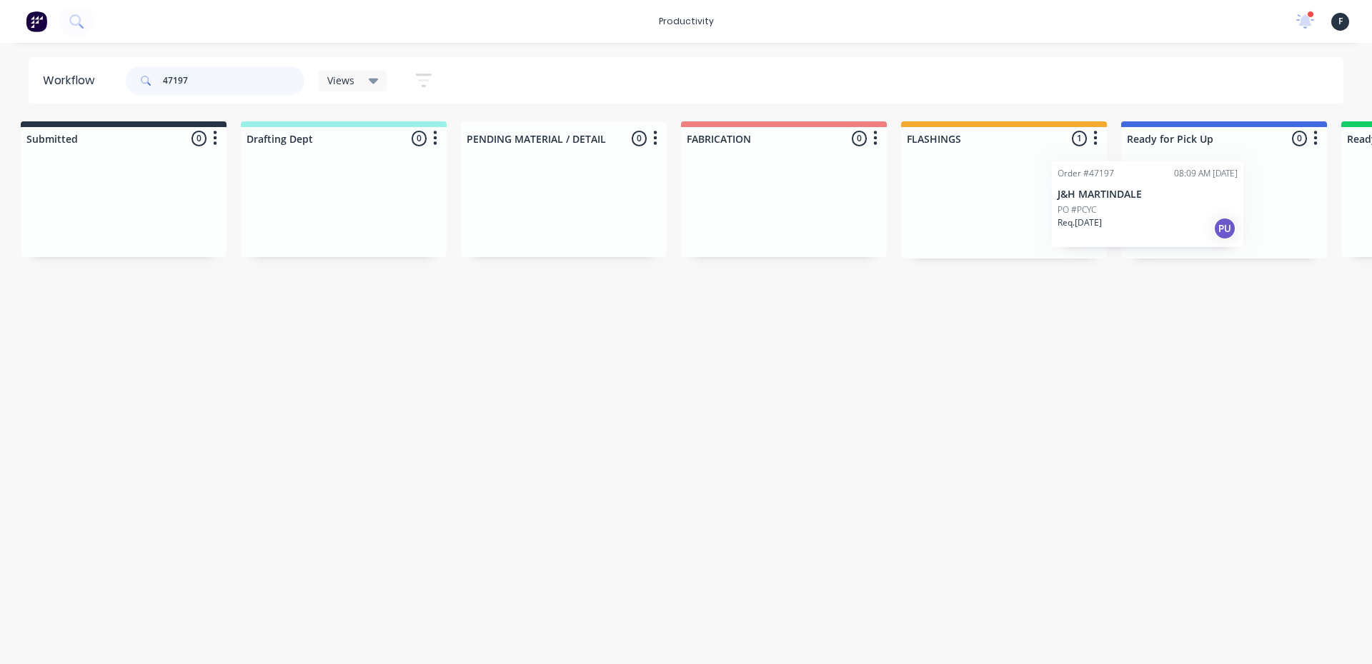
scroll to position [0, 19]
drag, startPoint x: 1044, startPoint y: 220, endPoint x: 1185, endPoint y: 221, distance: 140.7
click at [1185, 221] on div "Submitted 0 Sort By Created date Required date Order number Customer name Most …" at bounding box center [1162, 189] width 2383 height 137
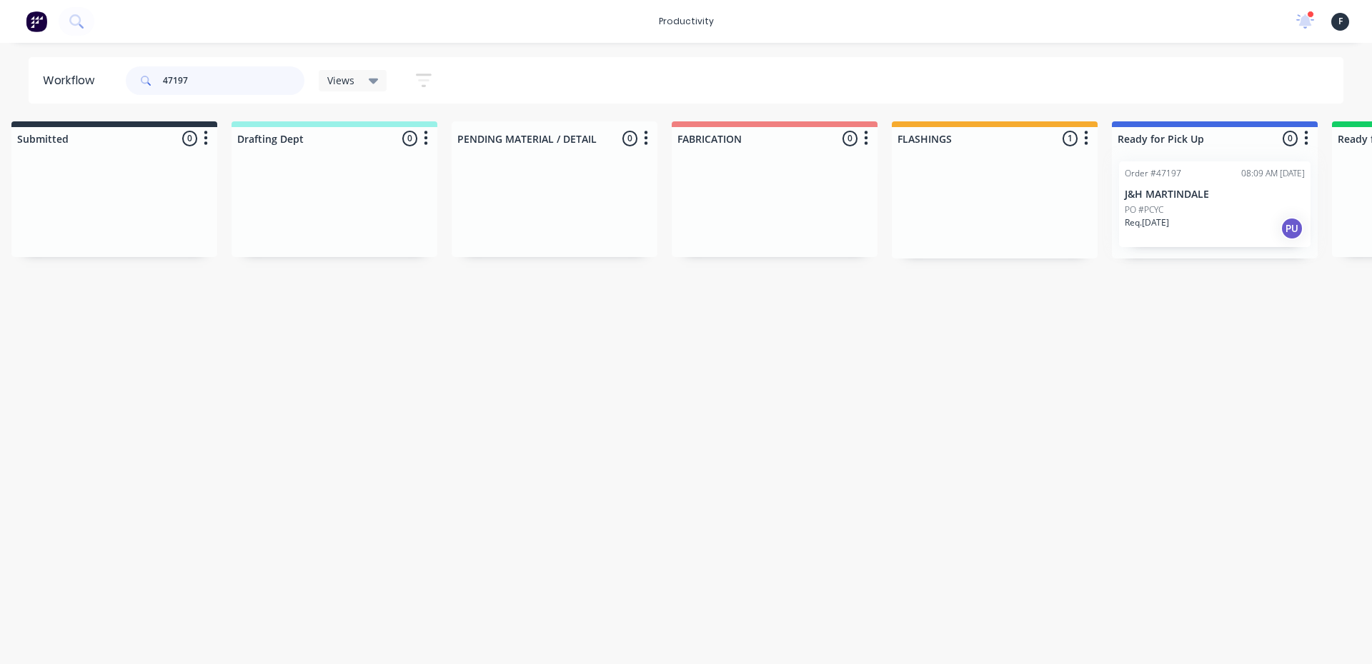
type input "47197"
click at [1185, 221] on div "Order #47197 08:09 AM 25/08/25 J&H MARTINDALE PO #PCYC Req. 26/08/25 PU" at bounding box center [1215, 204] width 206 height 109
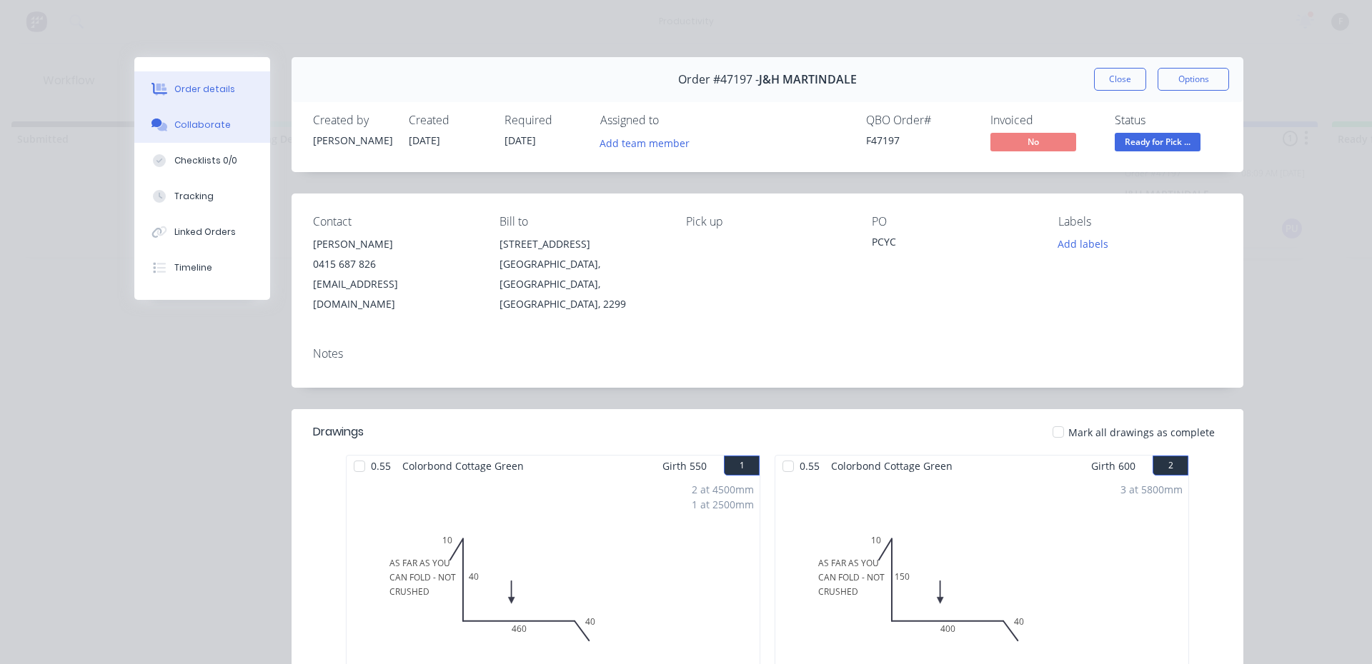
click at [216, 131] on button "Collaborate" at bounding box center [202, 125] width 136 height 36
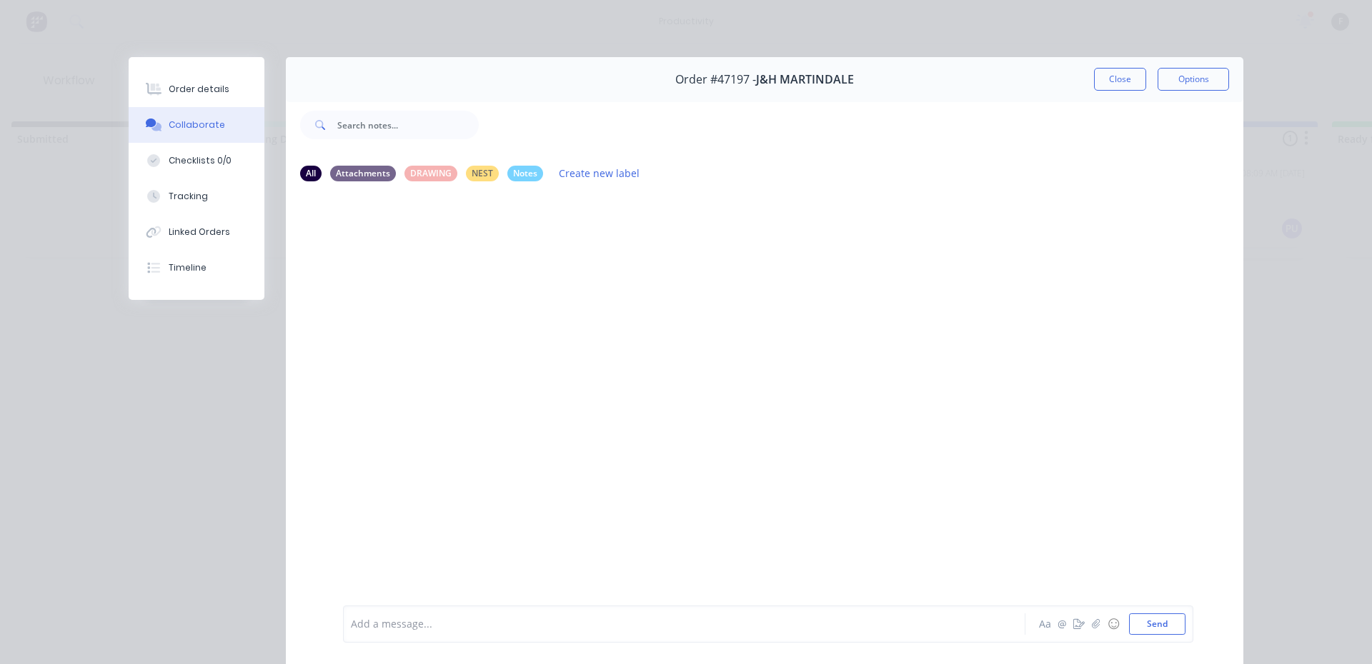
click at [497, 627] on div at bounding box center [664, 624] width 625 height 15
